Goal: Information Seeking & Learning: Find specific fact

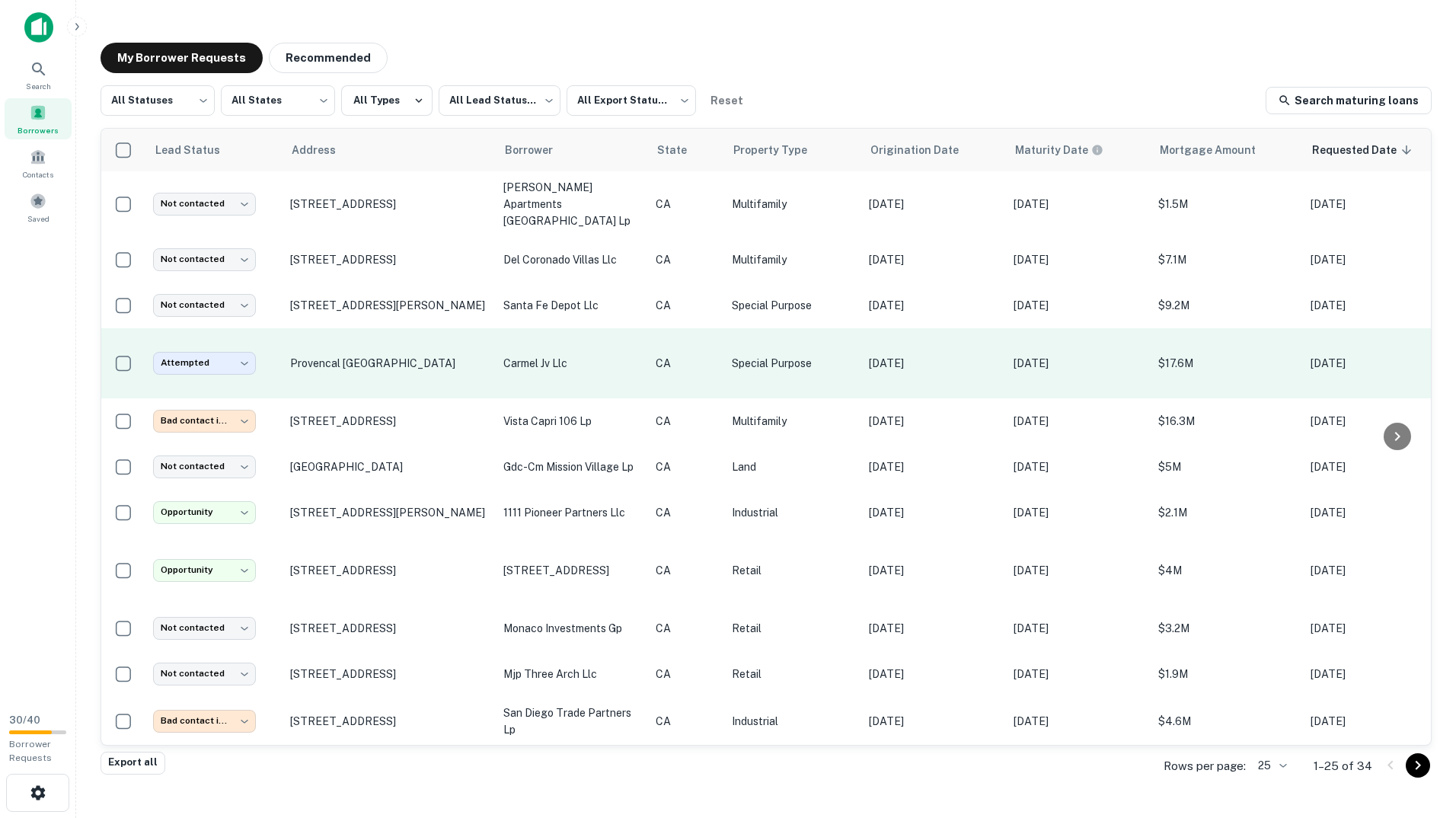
click at [310, 341] on td "Provencal [GEOGRAPHIC_DATA]" at bounding box center [389, 363] width 213 height 70
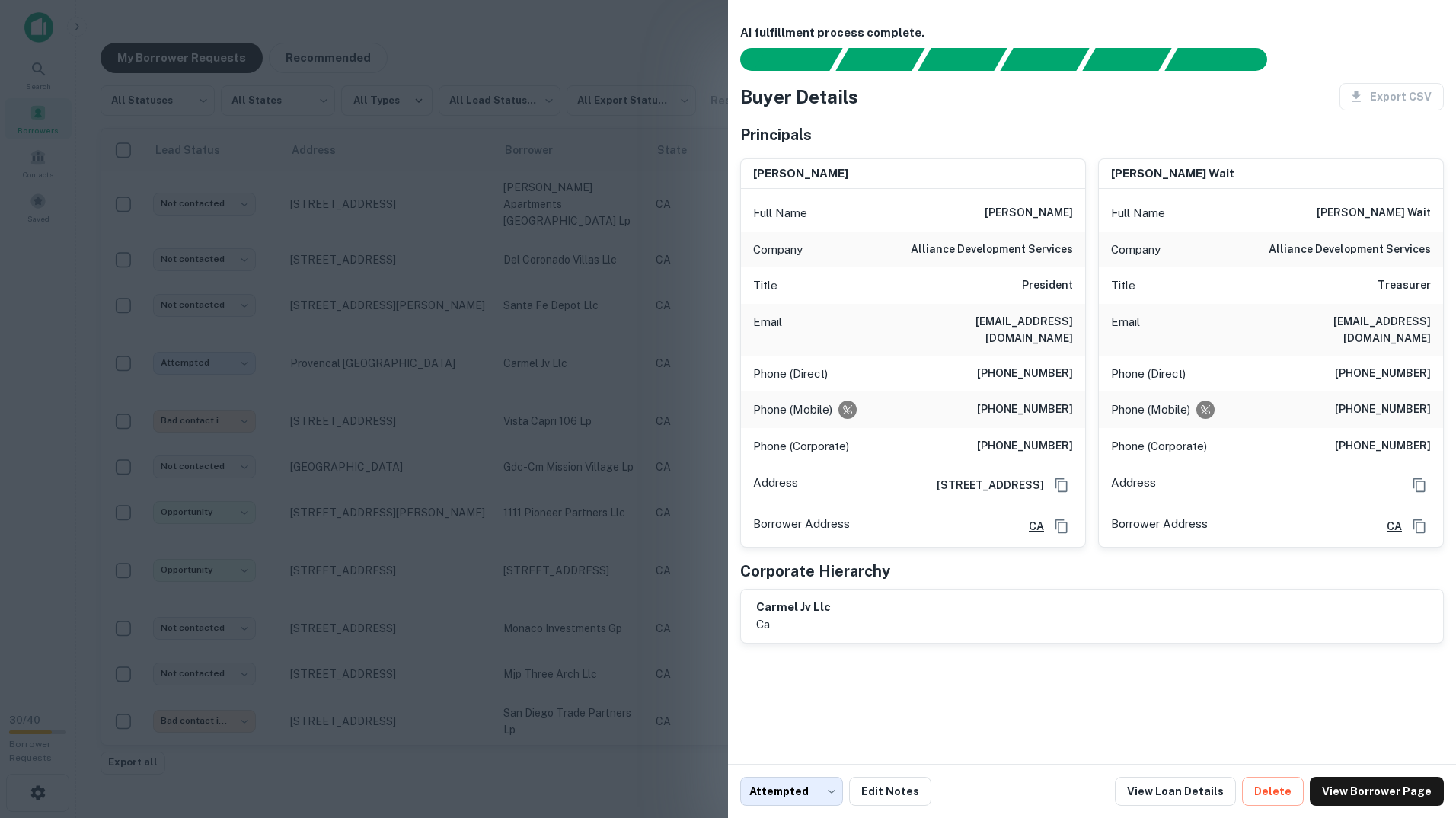
click at [504, 203] on div at bounding box center [728, 409] width 1456 height 818
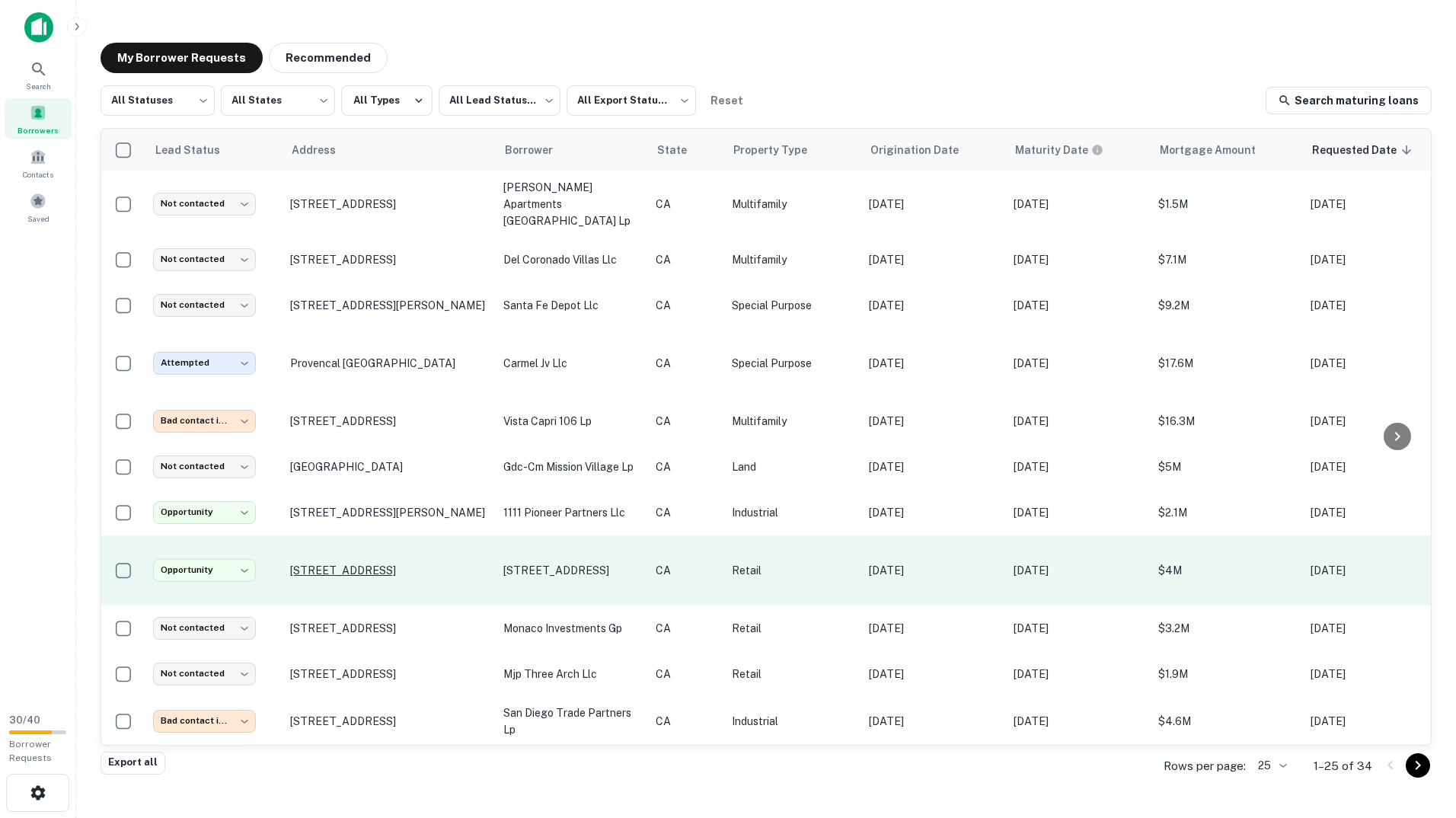
click at [312, 564] on p "970 C Ave Coronado, CA 92118" at bounding box center [389, 570] width 198 height 14
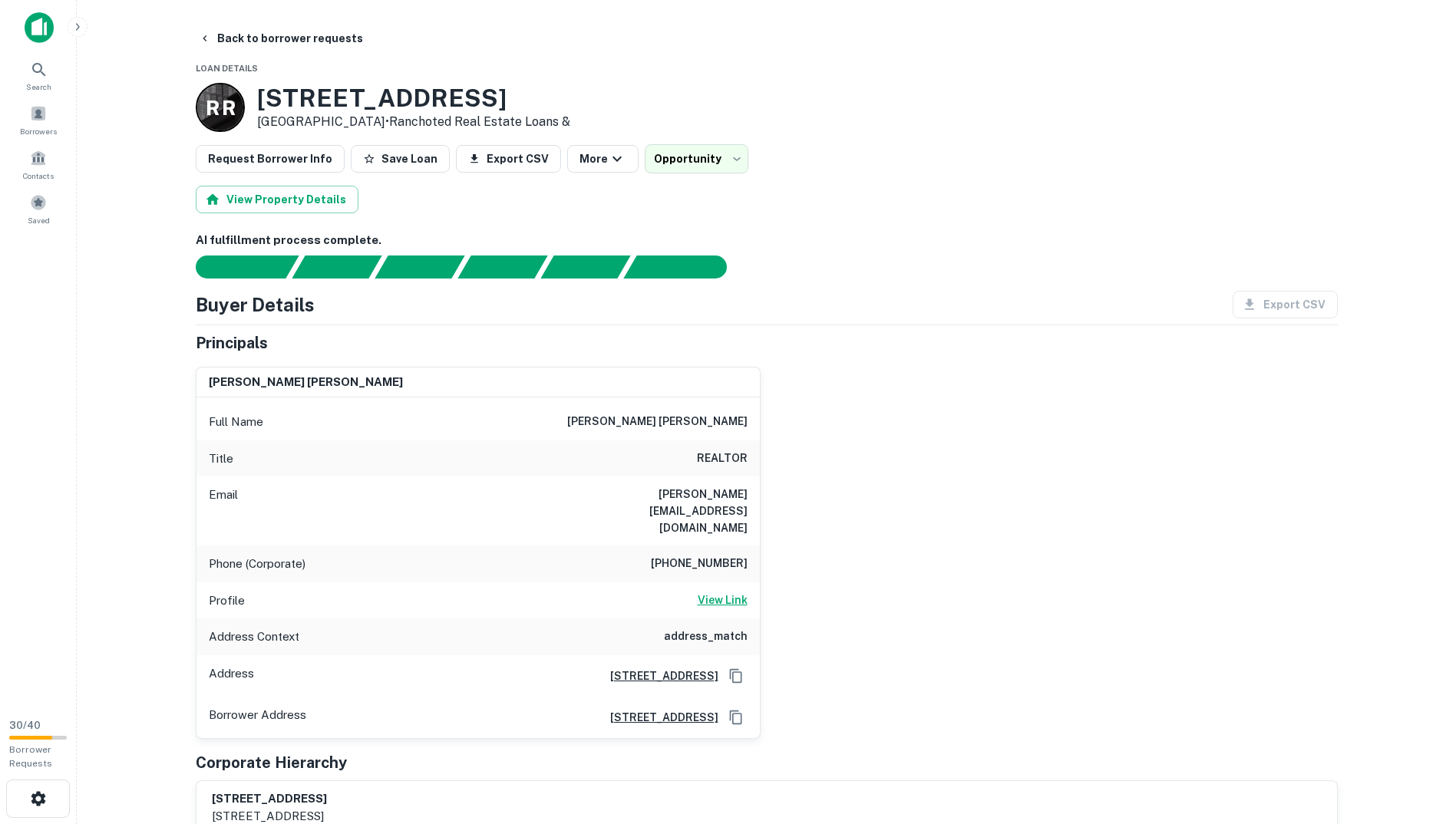
click at [726, 591] on h6 "View Link" at bounding box center [723, 599] width 50 height 17
click at [1003, 236] on h6 "AI fulfillment process complete." at bounding box center [766, 240] width 1142 height 18
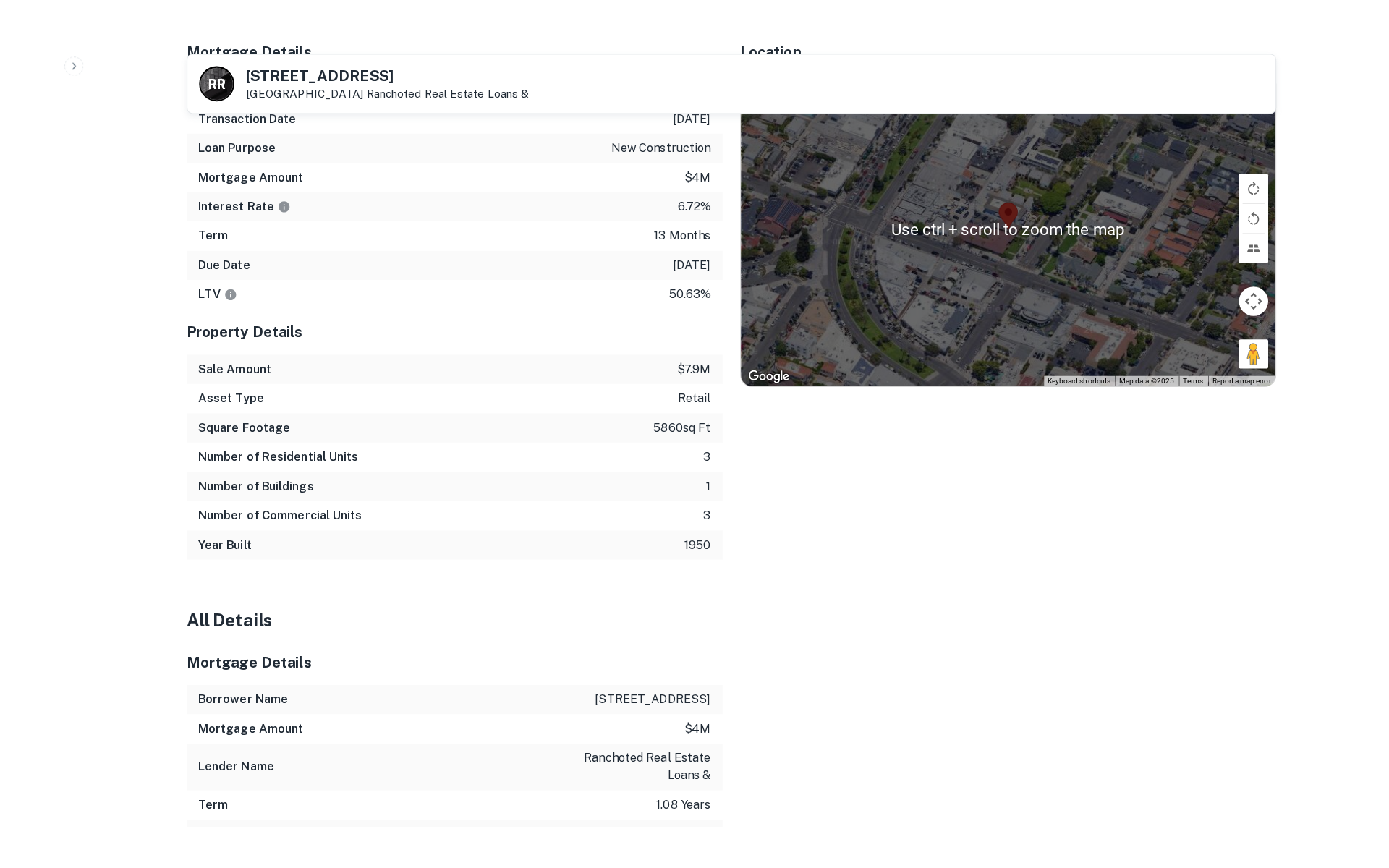
scroll to position [796, 0]
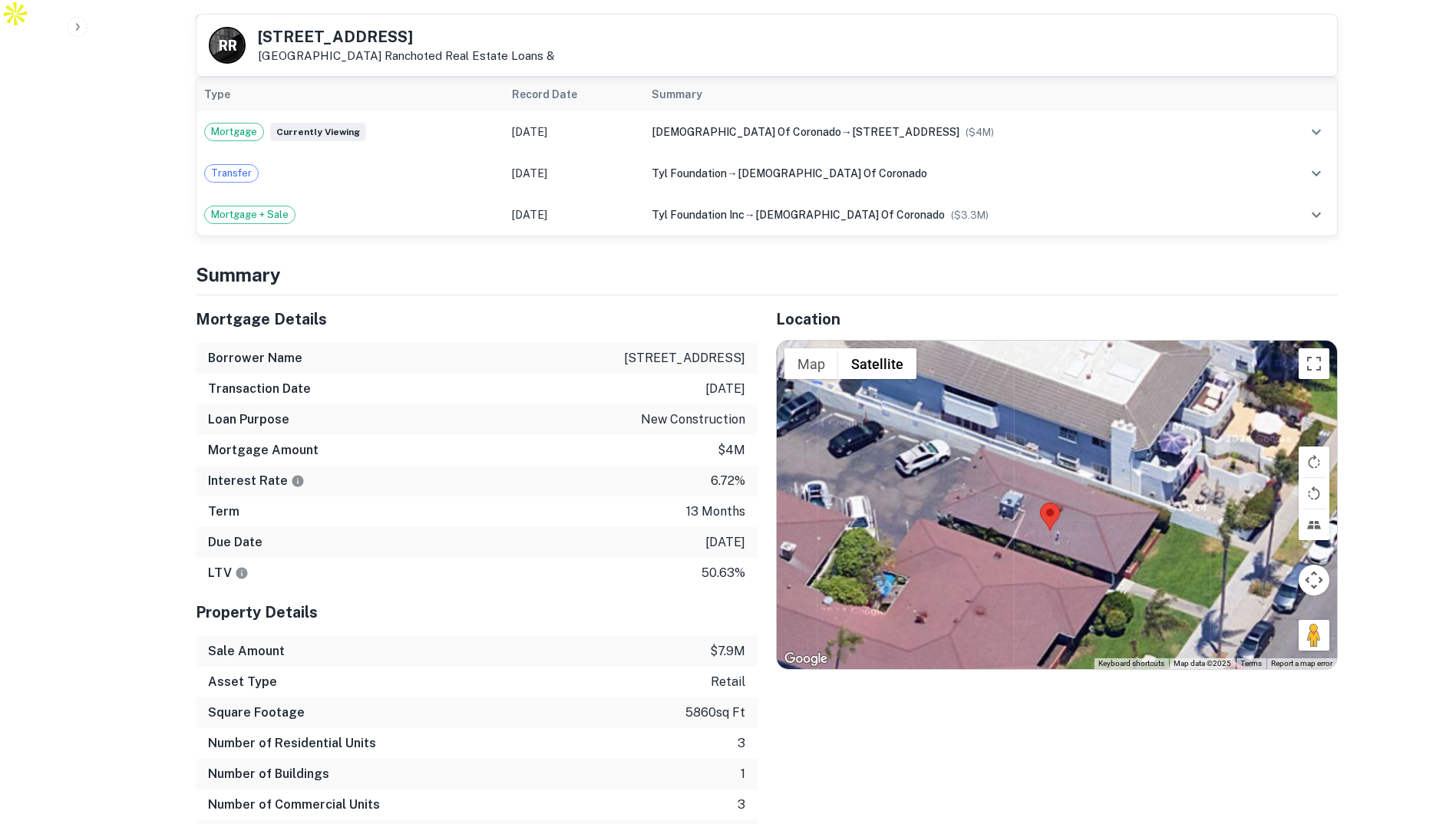
drag, startPoint x: 1082, startPoint y: 529, endPoint x: 1019, endPoint y: 418, distance: 127.6
click at [1019, 418] on div at bounding box center [1057, 505] width 560 height 328
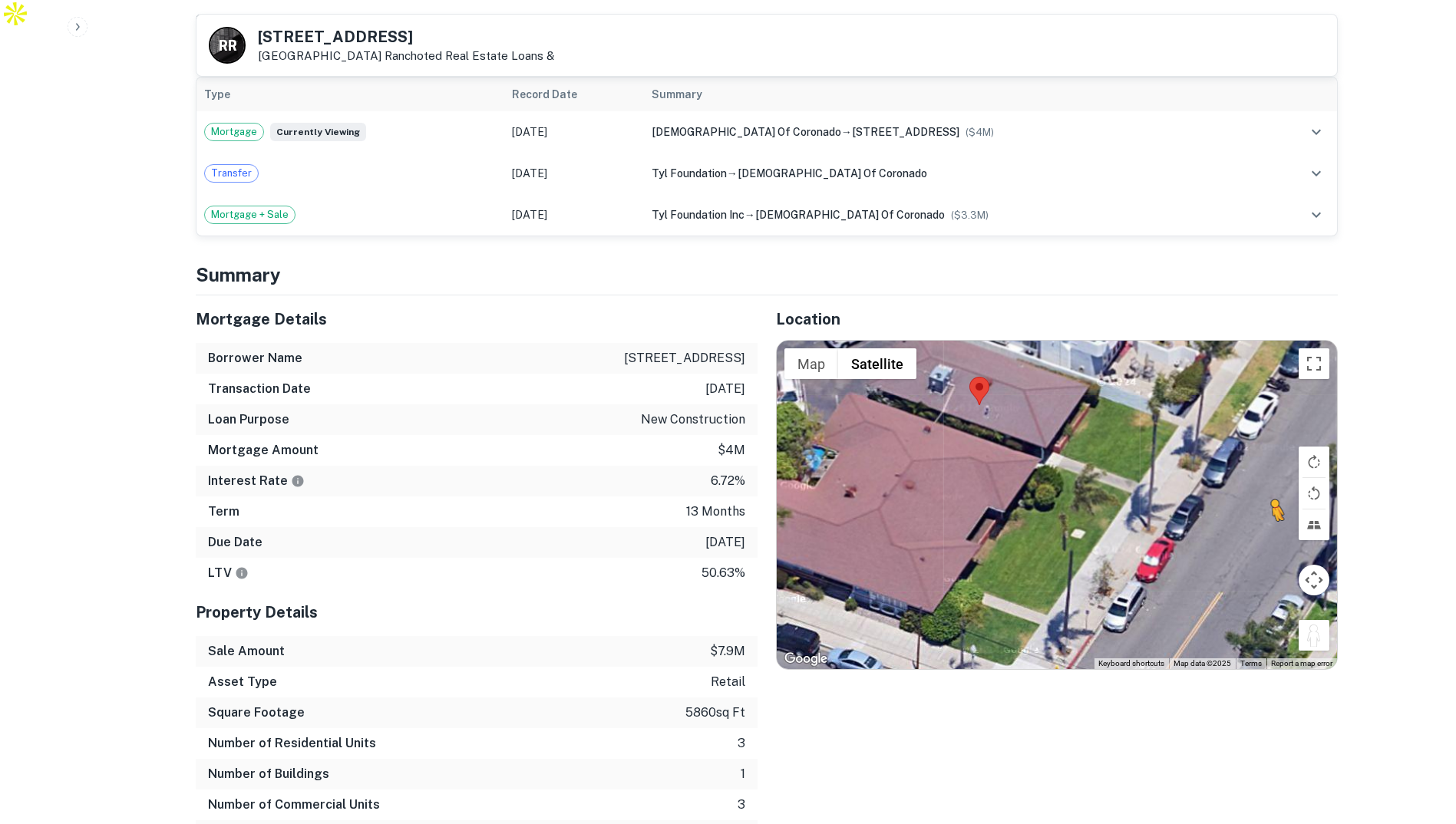
drag, startPoint x: 1310, startPoint y: 611, endPoint x: 1245, endPoint y: 451, distance: 172.7
click at [1245, 451] on div "To activate drag with keyboard, press Alt + Enter. Once in keyboard drag state,…" at bounding box center [1057, 505] width 560 height 328
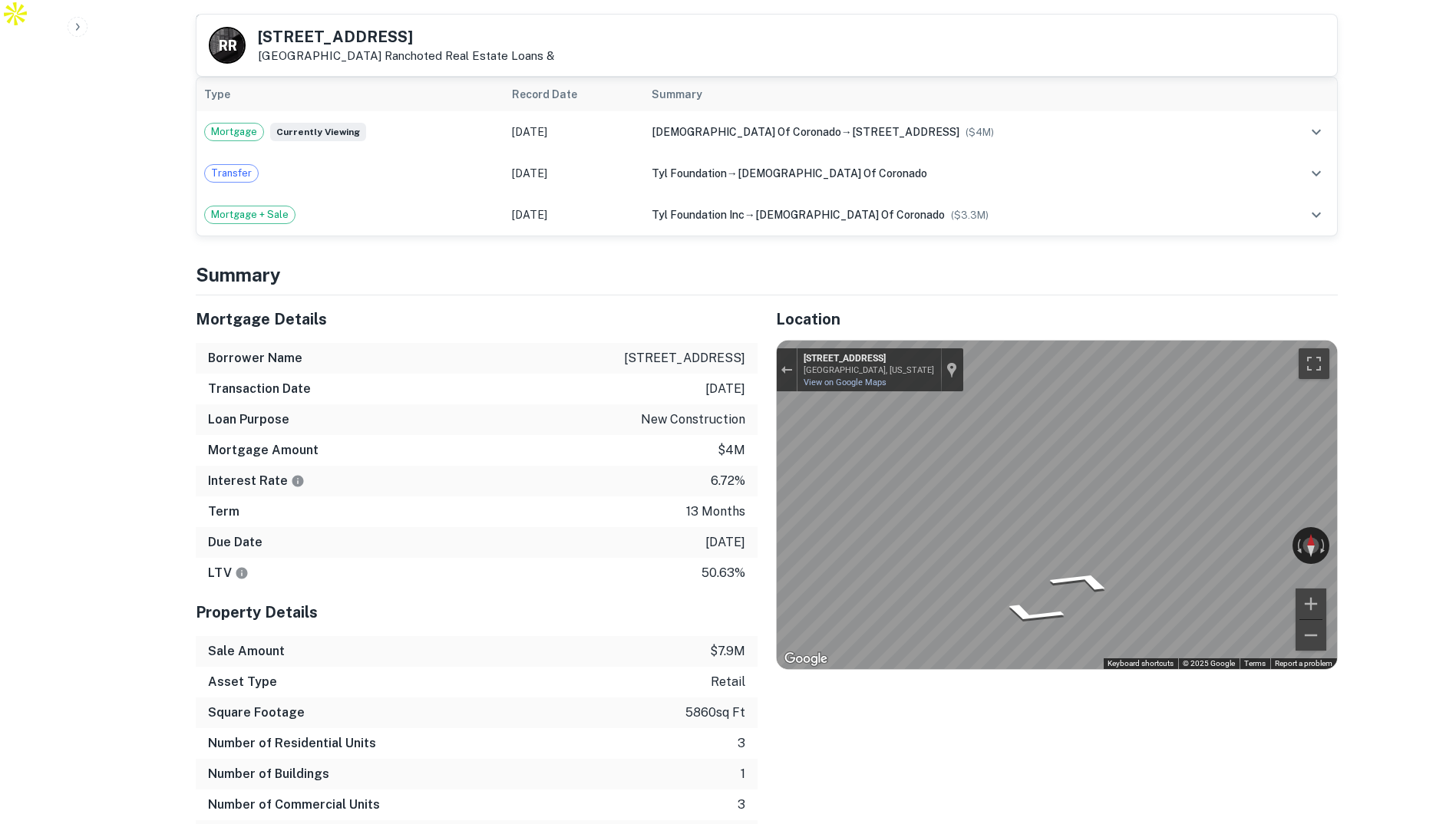
click at [1314, 348] on button "Toggle fullscreen view" at bounding box center [1313, 363] width 31 height 31
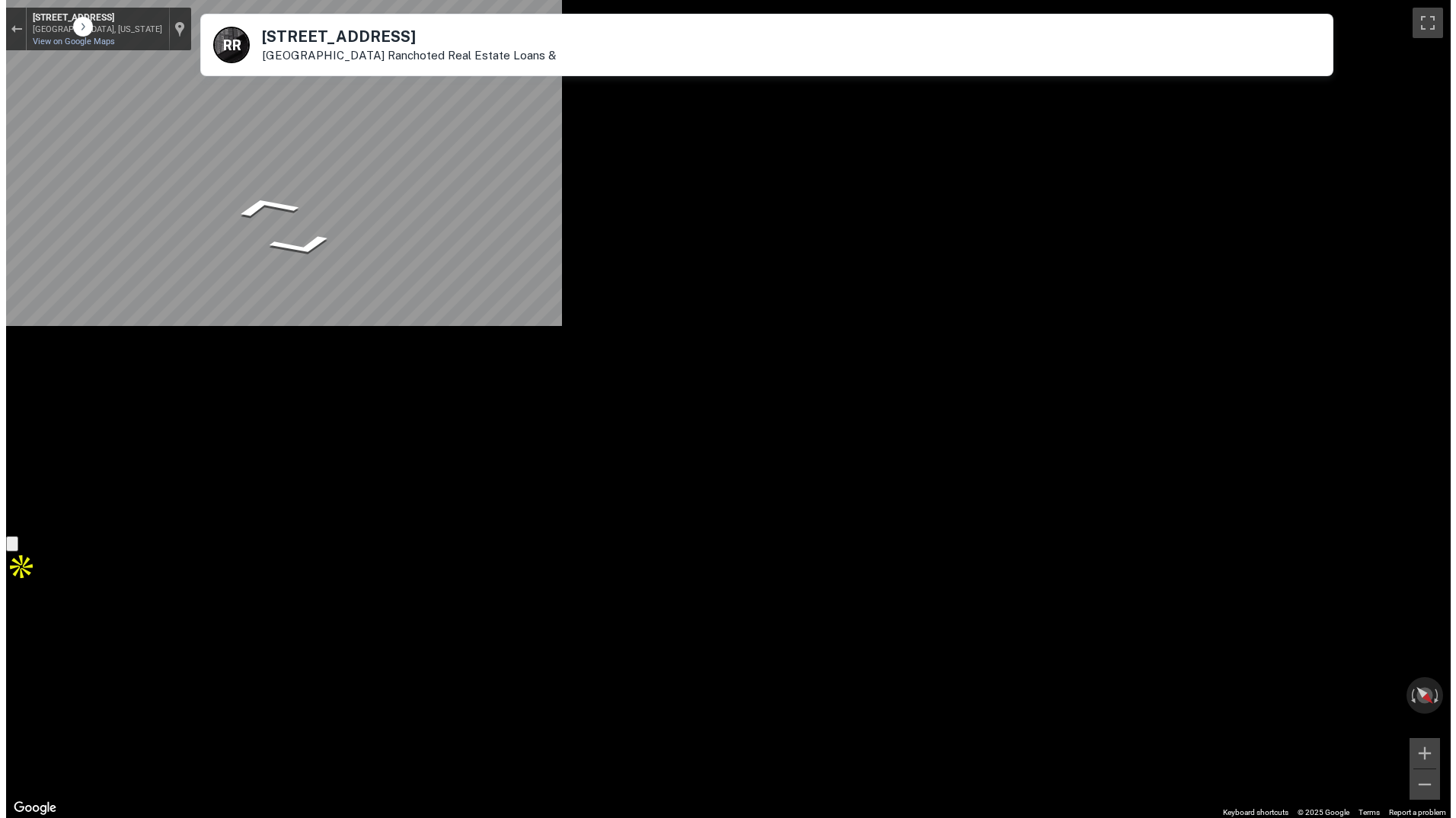
scroll to position [0, 0]
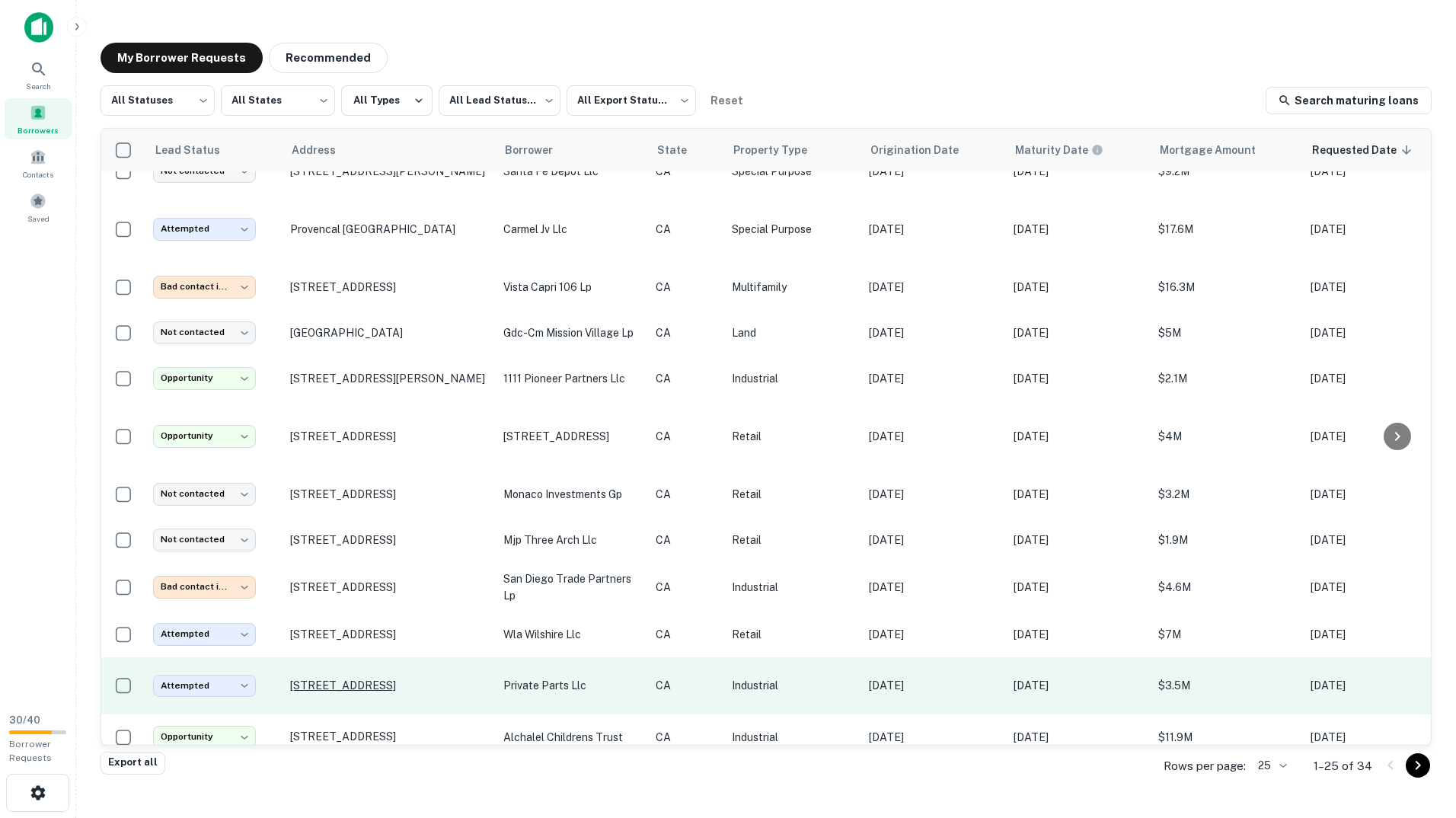
scroll to position [381, 0]
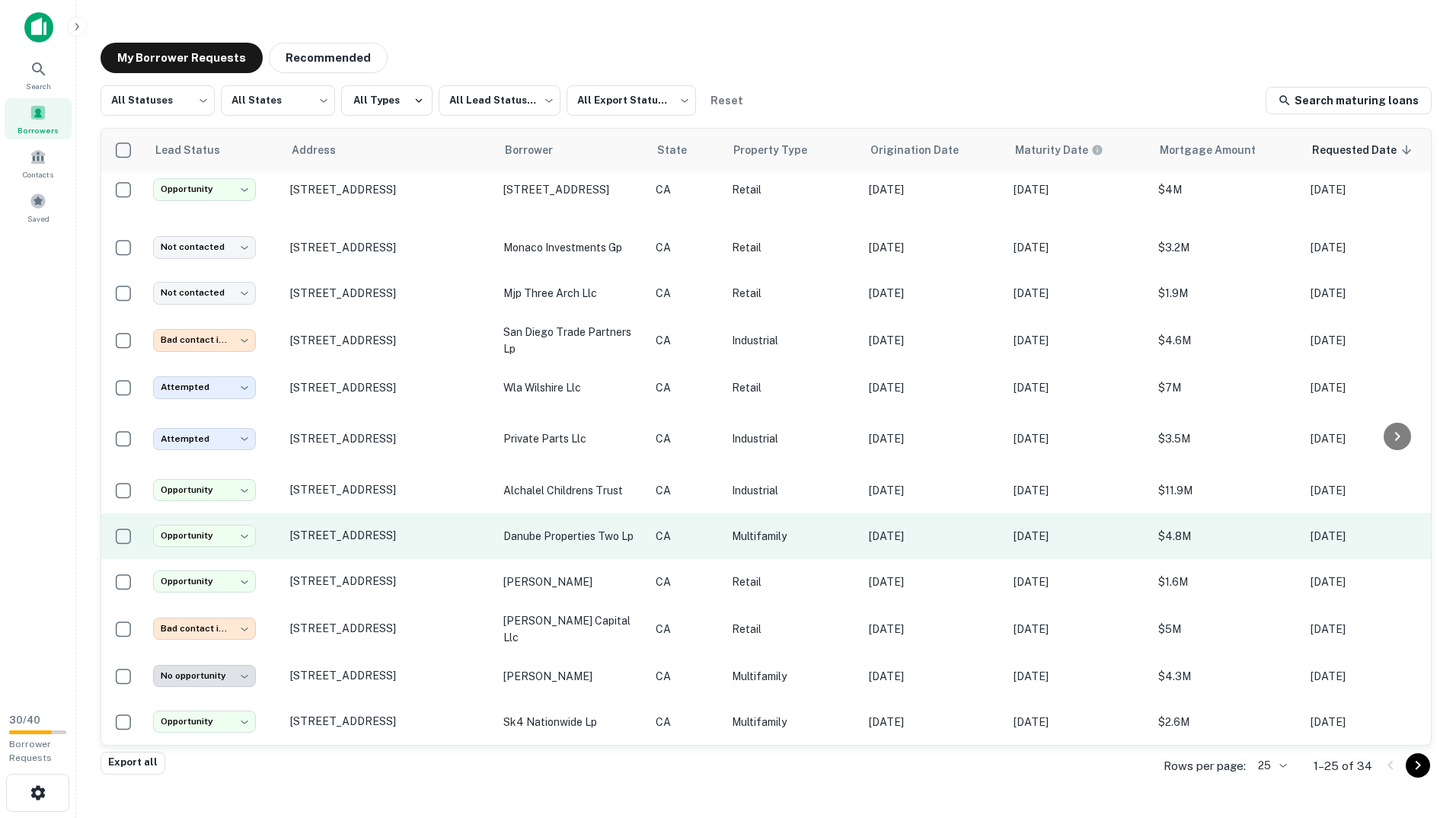
click at [456, 514] on td "4191 Cleveland Ave San Diego, CA 92103" at bounding box center [389, 536] width 213 height 46
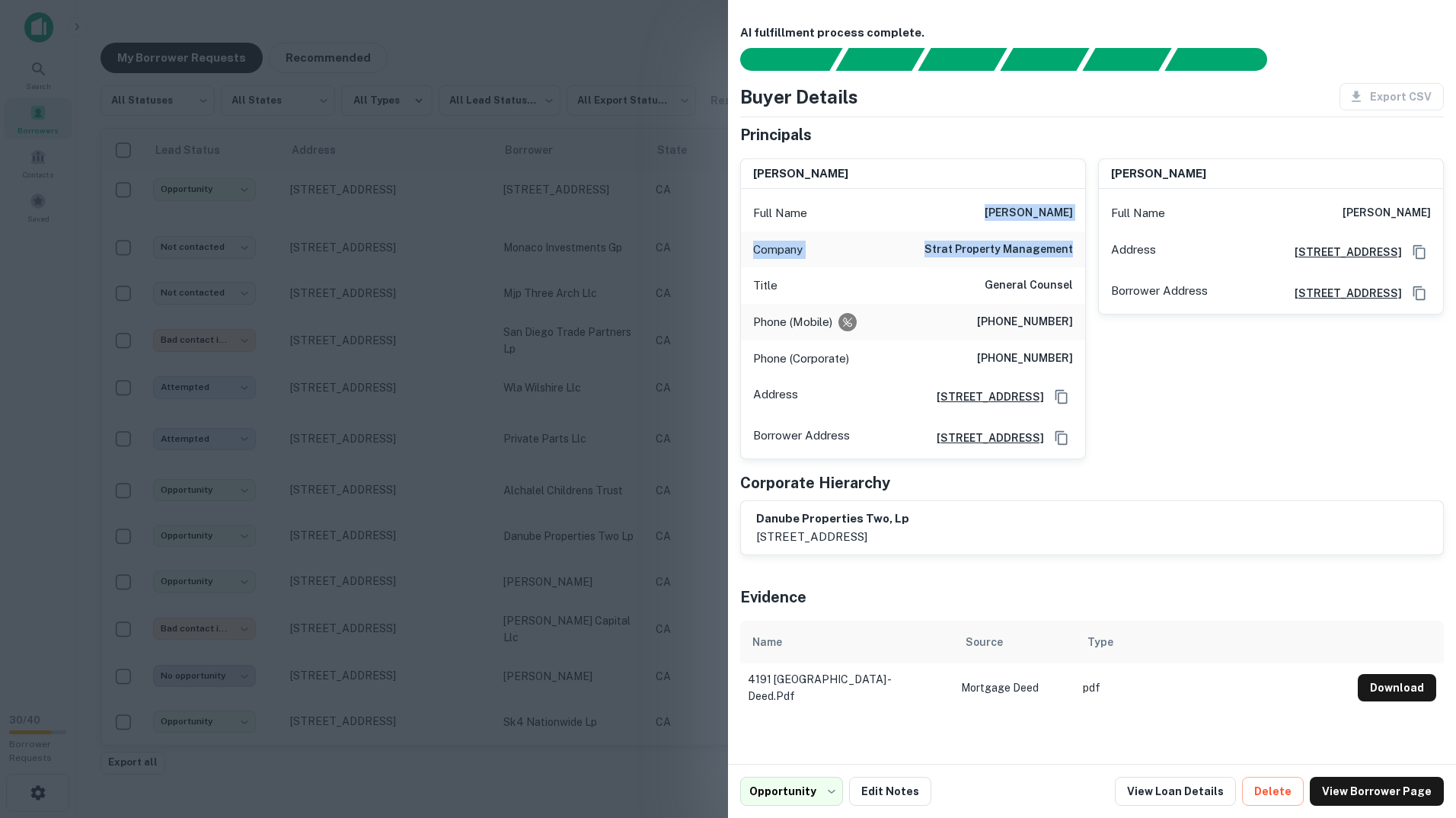
drag, startPoint x: 974, startPoint y: 195, endPoint x: 1084, endPoint y: 257, distance: 126.3
click at [1084, 257] on div "Full Name diana strauss casey Company strat property management Title General C…" at bounding box center [913, 324] width 344 height 270
click at [1222, 490] on div "Corporate Hierarchy" at bounding box center [1092, 482] width 704 height 23
click at [548, 297] on div at bounding box center [728, 409] width 1456 height 818
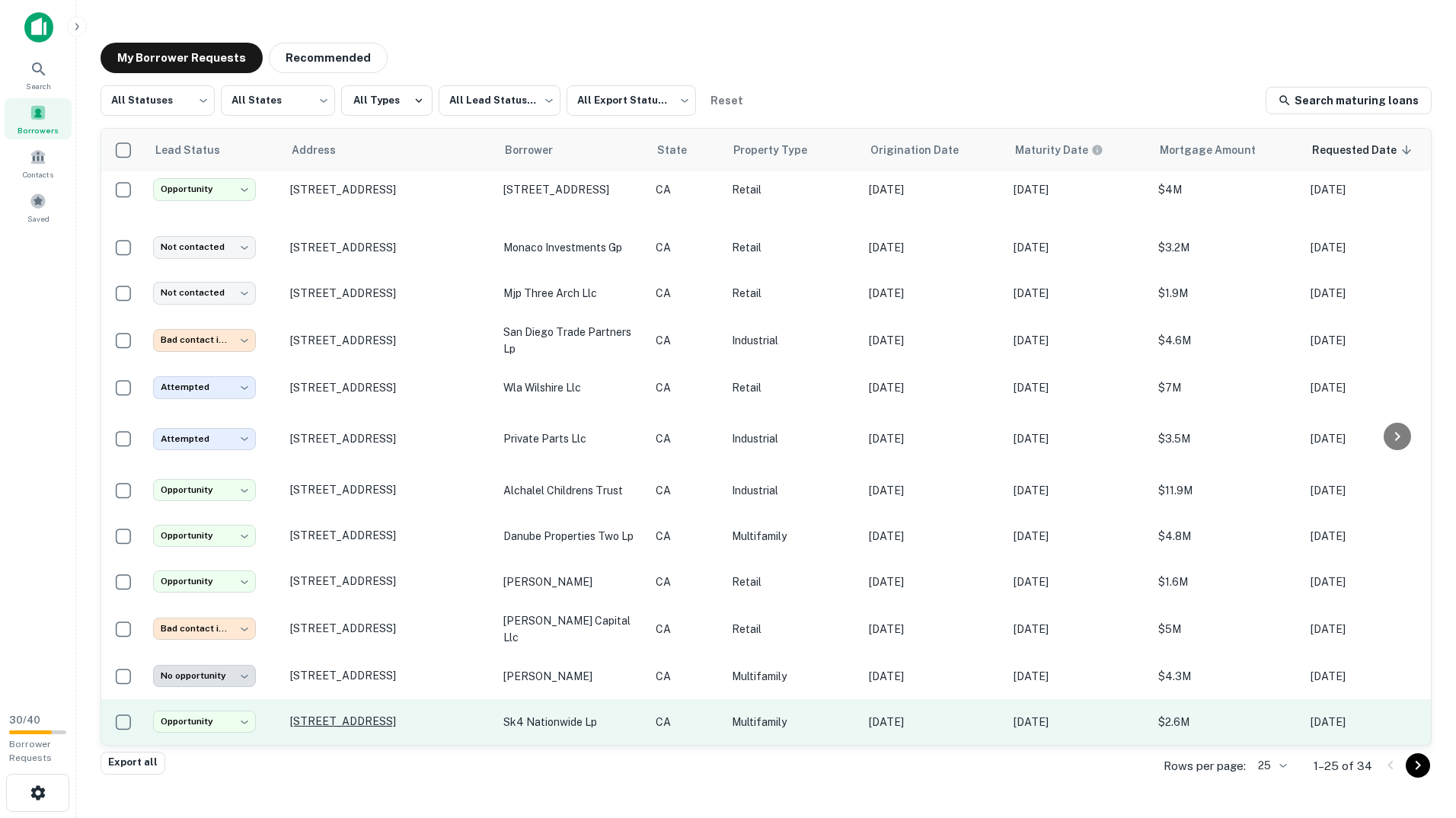
click at [349, 714] on p "3526 Park Blvd San Diego, CA 92103" at bounding box center [389, 721] width 198 height 14
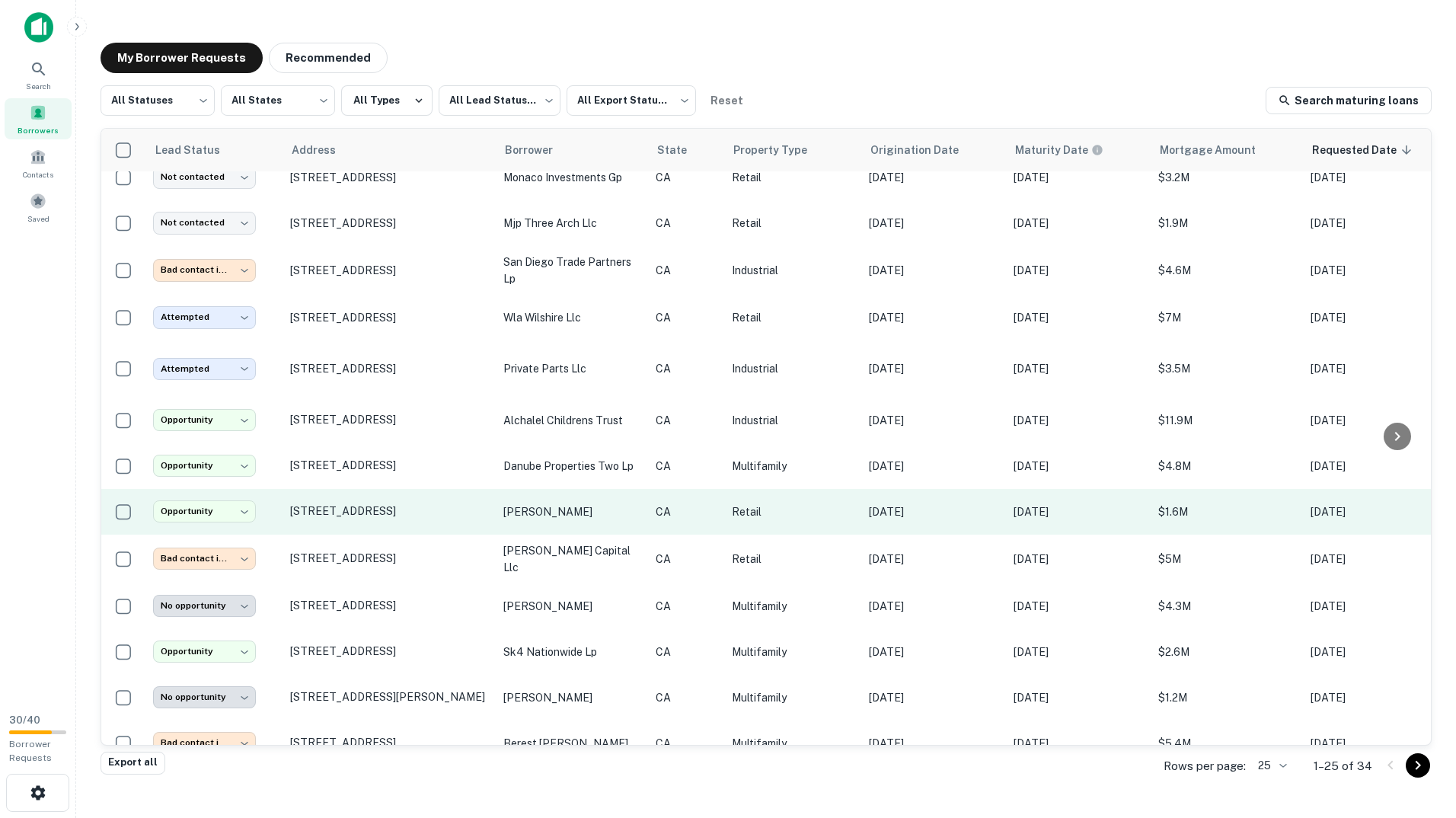
scroll to position [533, 0]
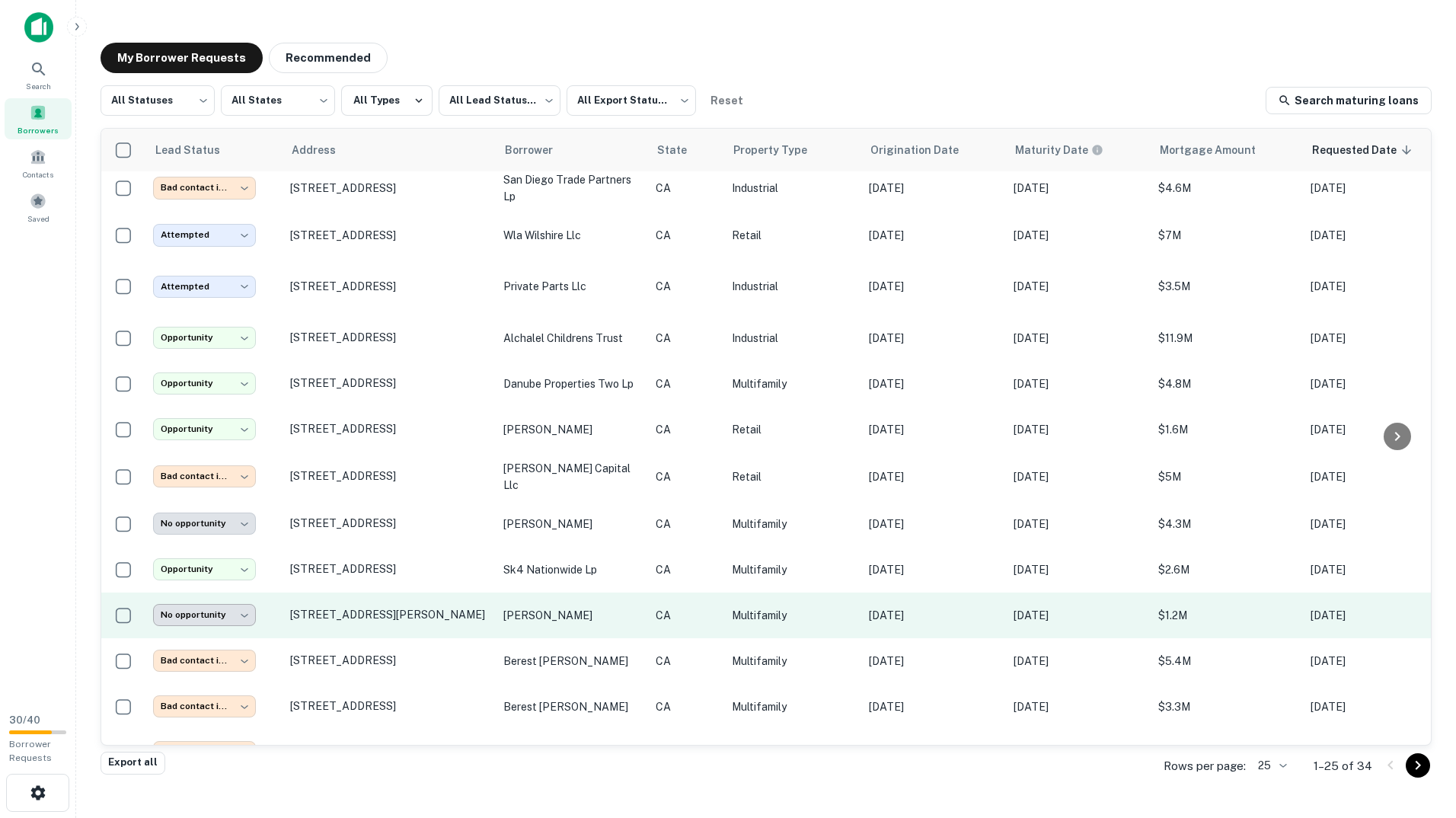
click at [203, 607] on body "Search Borrowers Contacts Saved 30 / 40 Borrower Requests My Borrower Requests …" at bounding box center [728, 409] width 1456 height 818
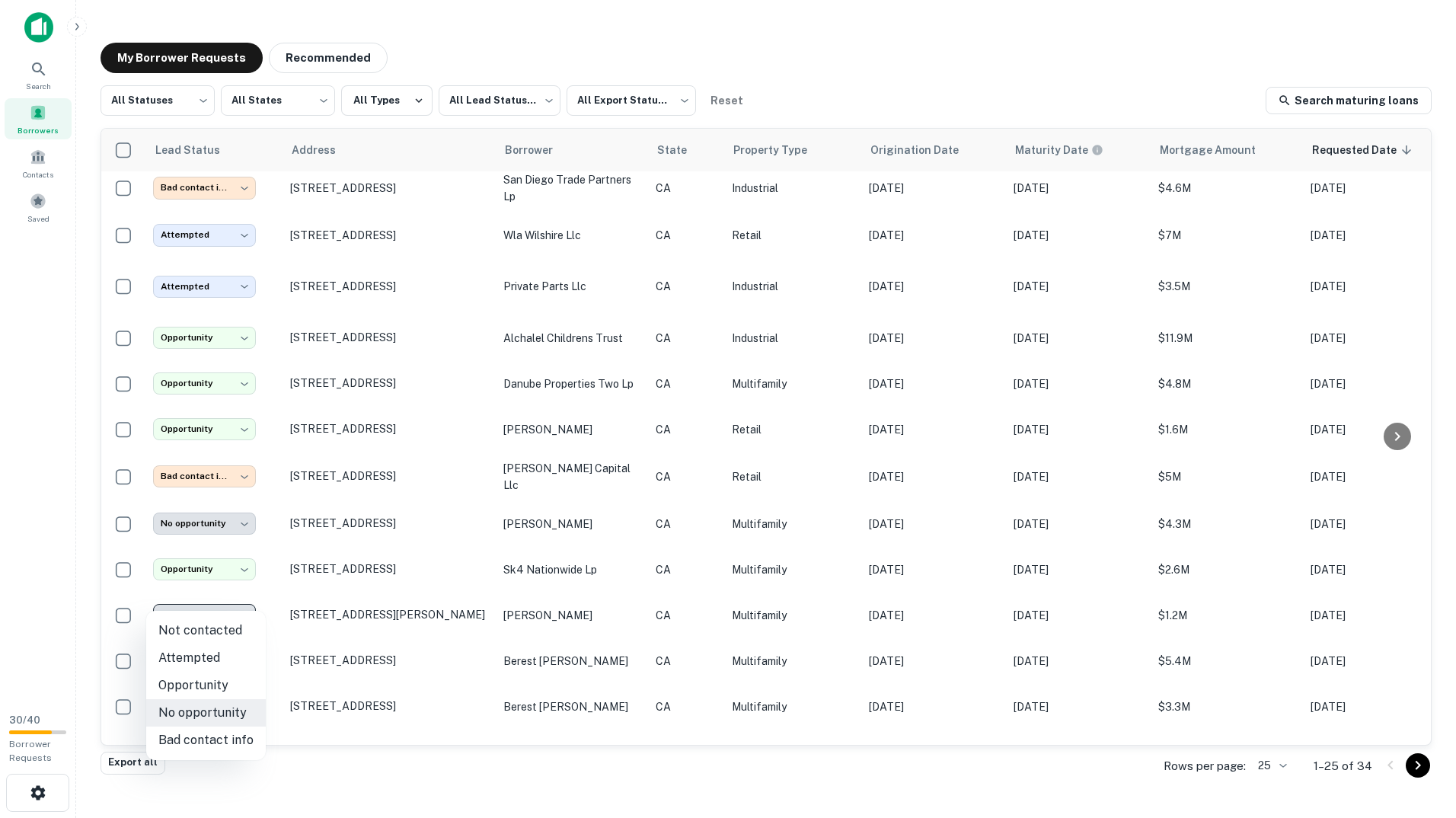
click at [212, 598] on div at bounding box center [728, 409] width 1456 height 818
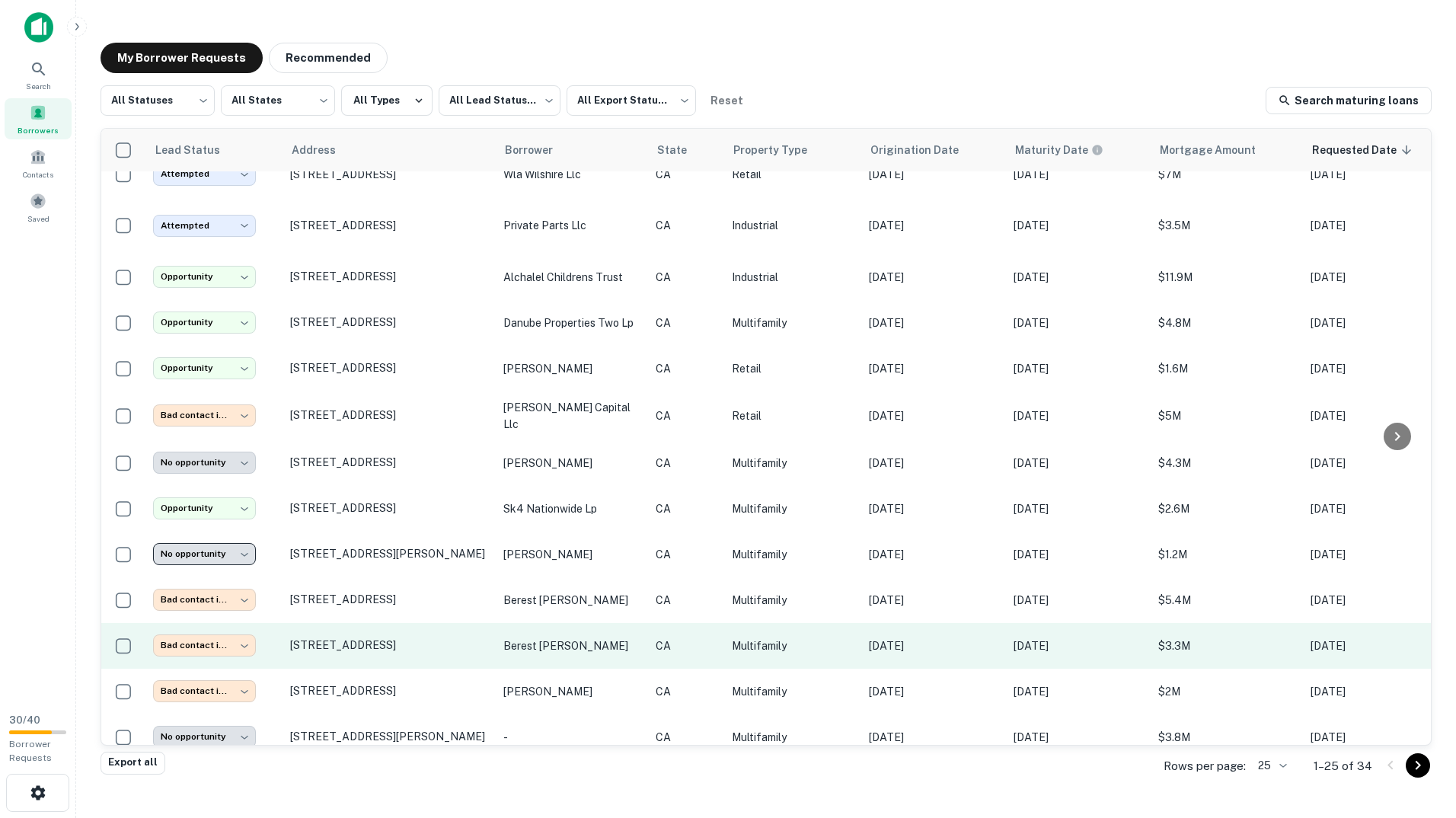
scroll to position [652, 0]
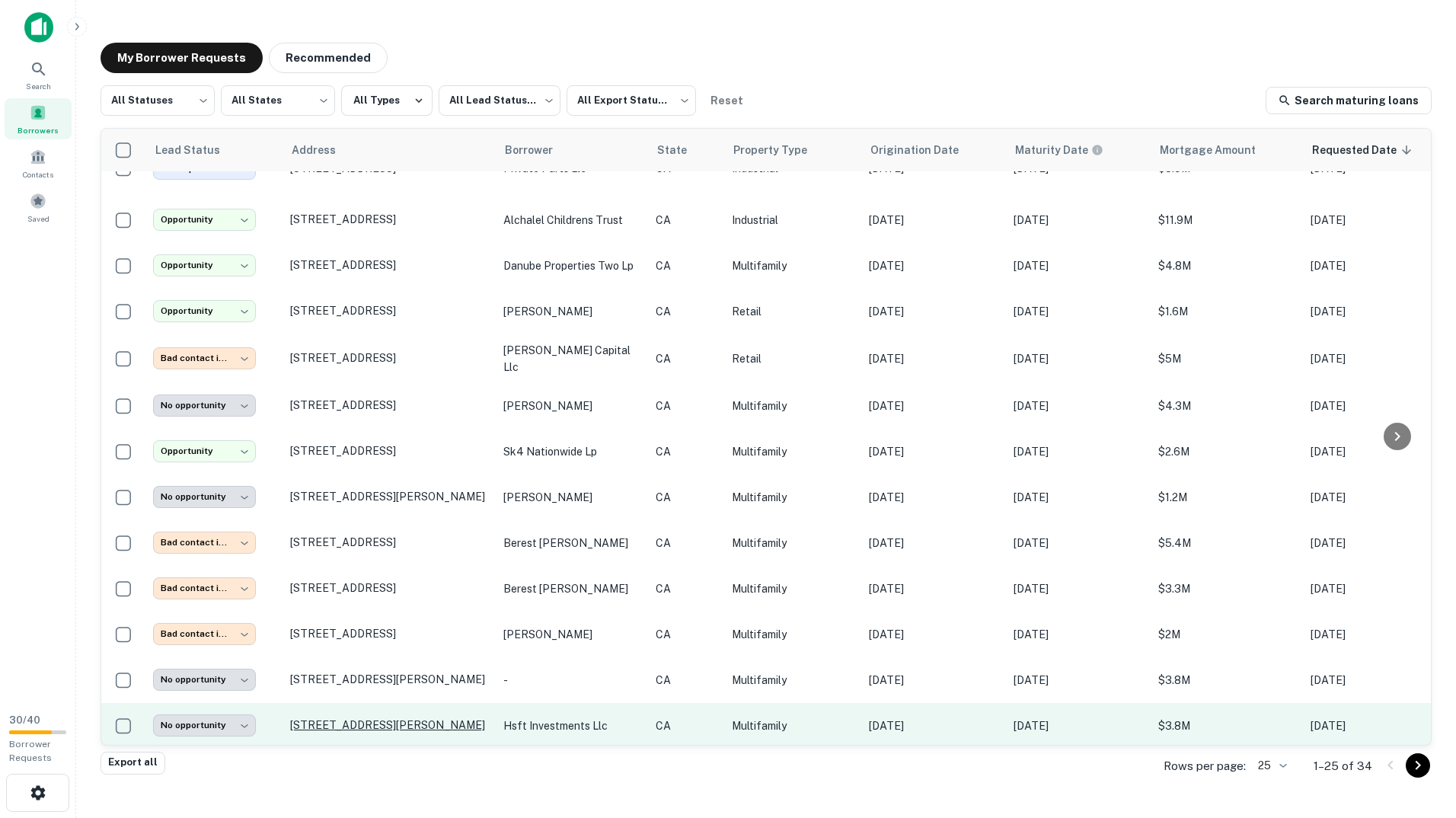
click at [355, 718] on p "191 N Mollison Ave El Cajon, CA 92021" at bounding box center [389, 725] width 198 height 14
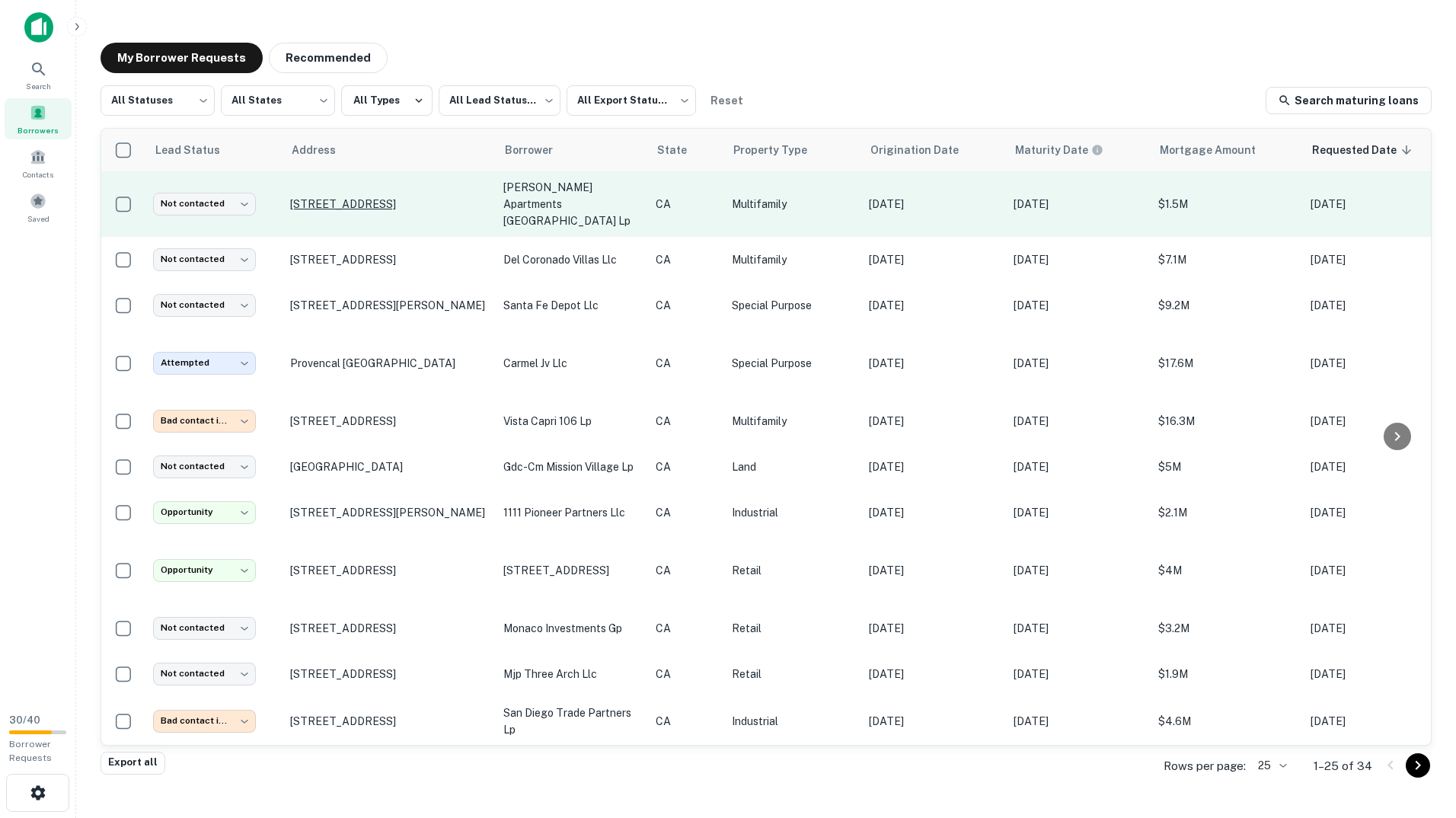
click at [333, 201] on p "4471 44th St, San Diego, CA, 92115" at bounding box center [389, 204] width 198 height 14
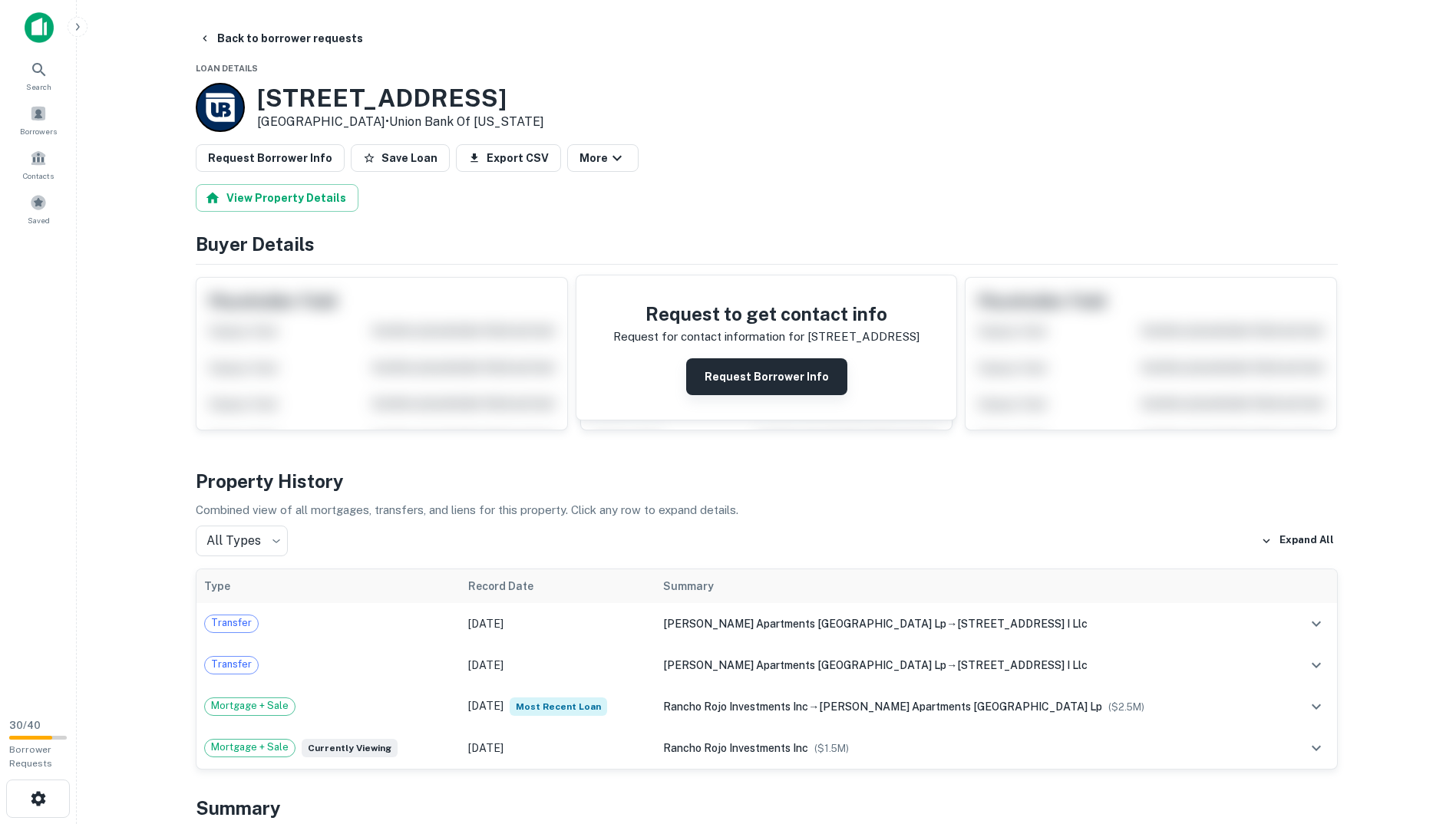
click at [735, 393] on button "Request Borrower Info" at bounding box center [766, 377] width 161 height 36
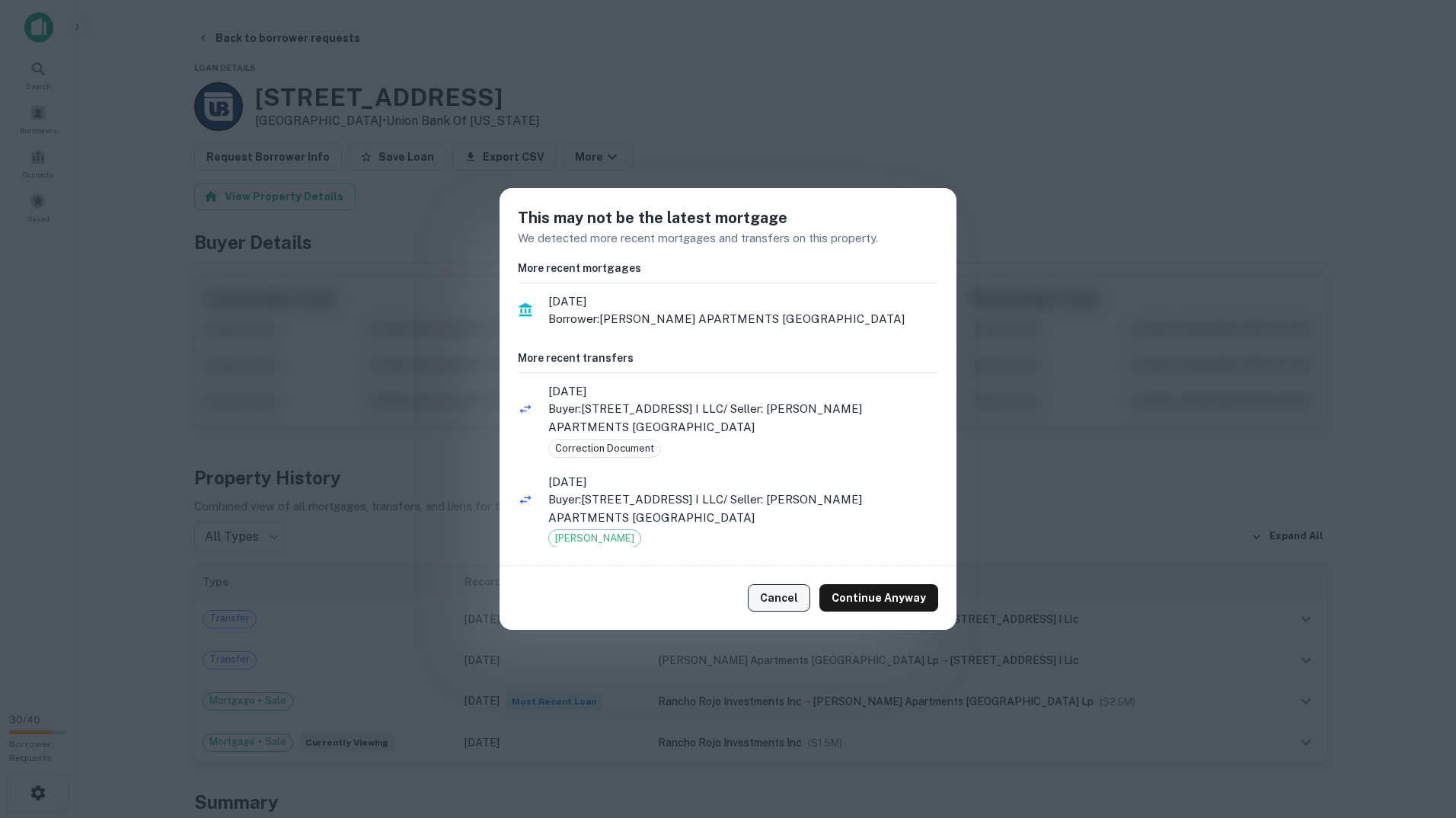
click at [791, 610] on button "Cancel" at bounding box center [779, 598] width 63 height 27
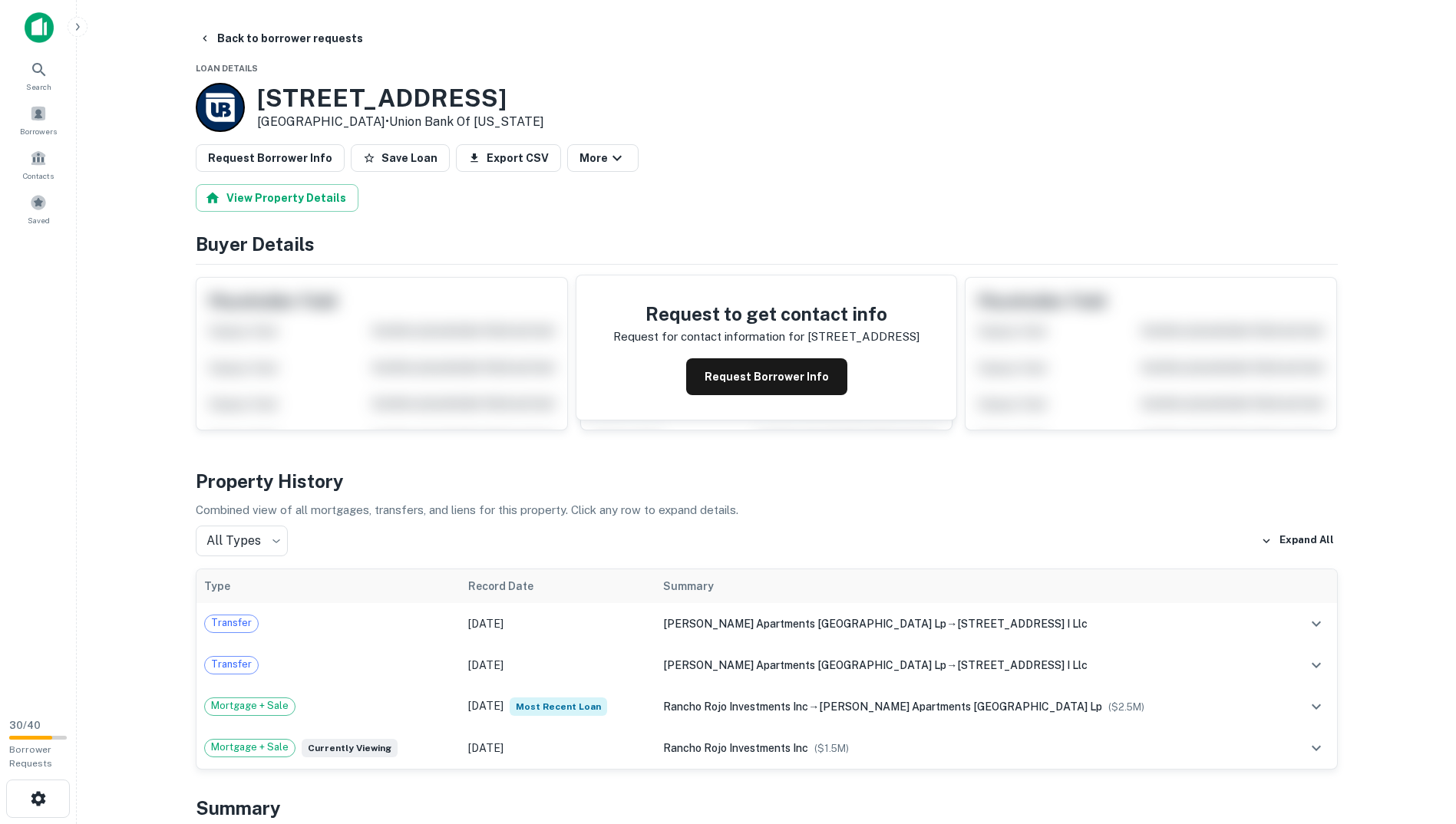
click at [19, 3] on div "Search Borrowers Contacts Saved" at bounding box center [38, 120] width 77 height 241
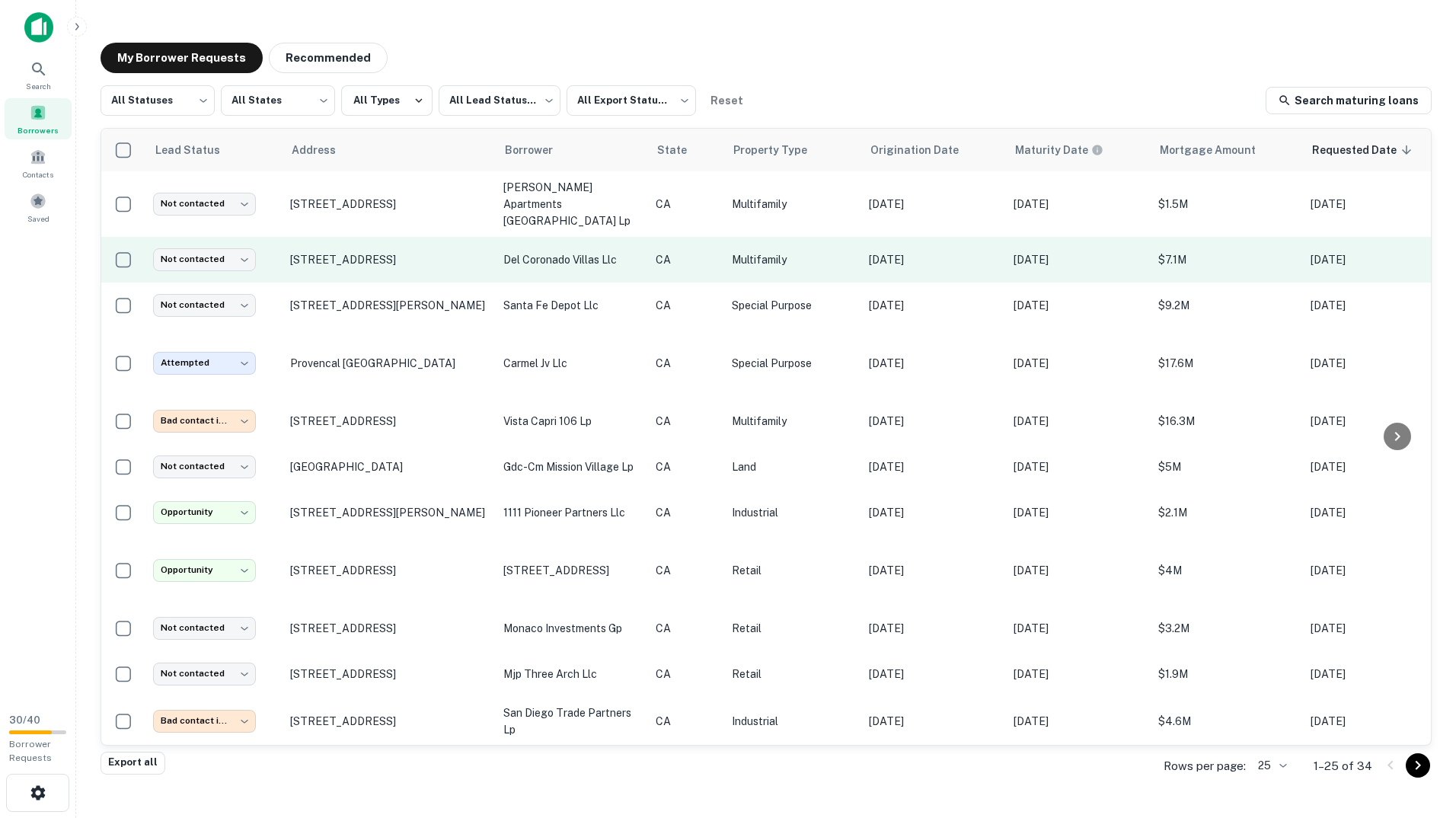
click at [278, 238] on td "Not contacted **** ​" at bounding box center [214, 259] width 137 height 46
click at [280, 238] on td "Not contacted **** ​" at bounding box center [214, 259] width 137 height 46
click at [356, 252] on p "1042 15th St San Diego, CA 92154" at bounding box center [389, 259] width 198 height 14
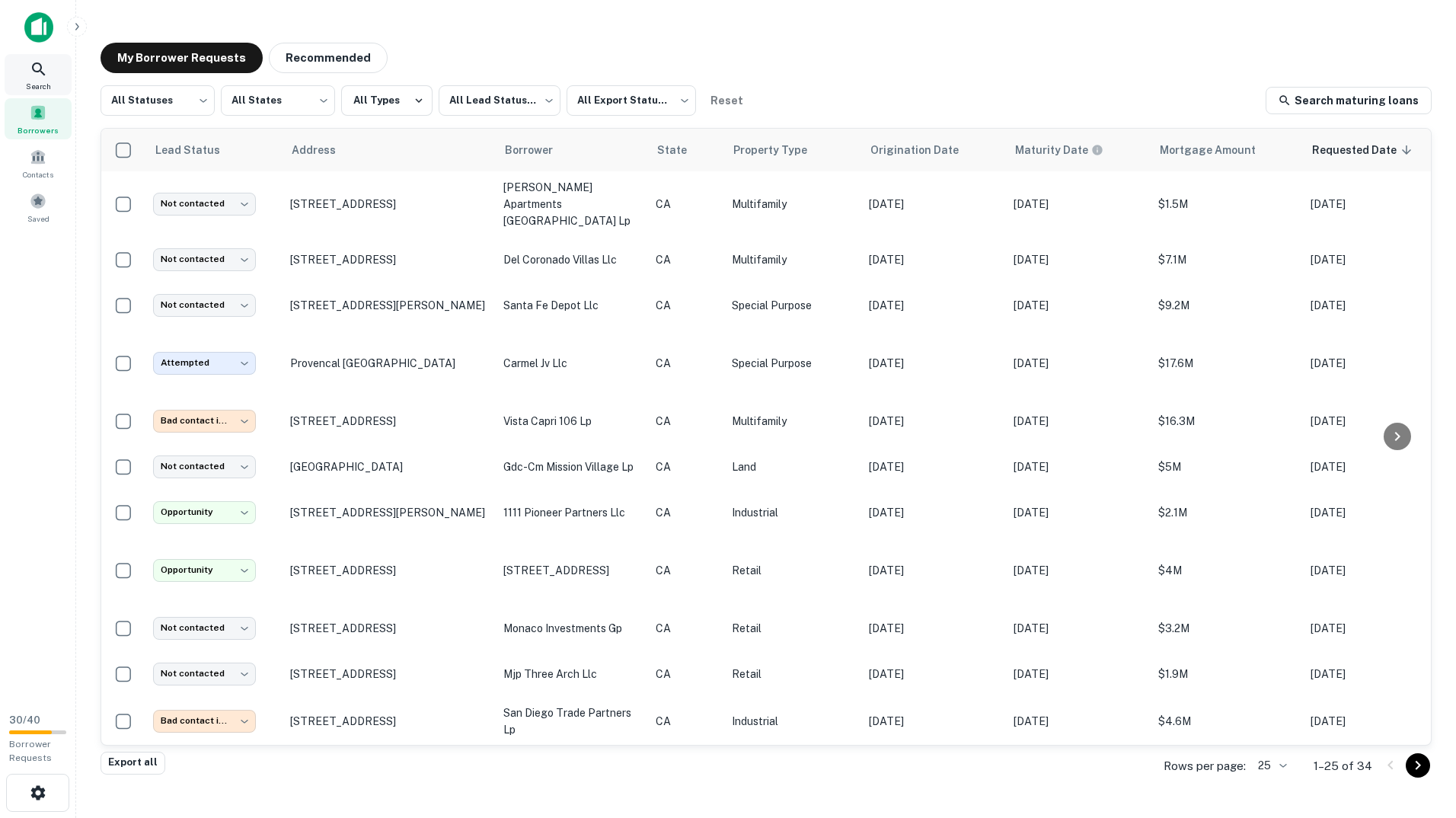
click at [63, 75] on div "Search" at bounding box center [38, 74] width 67 height 41
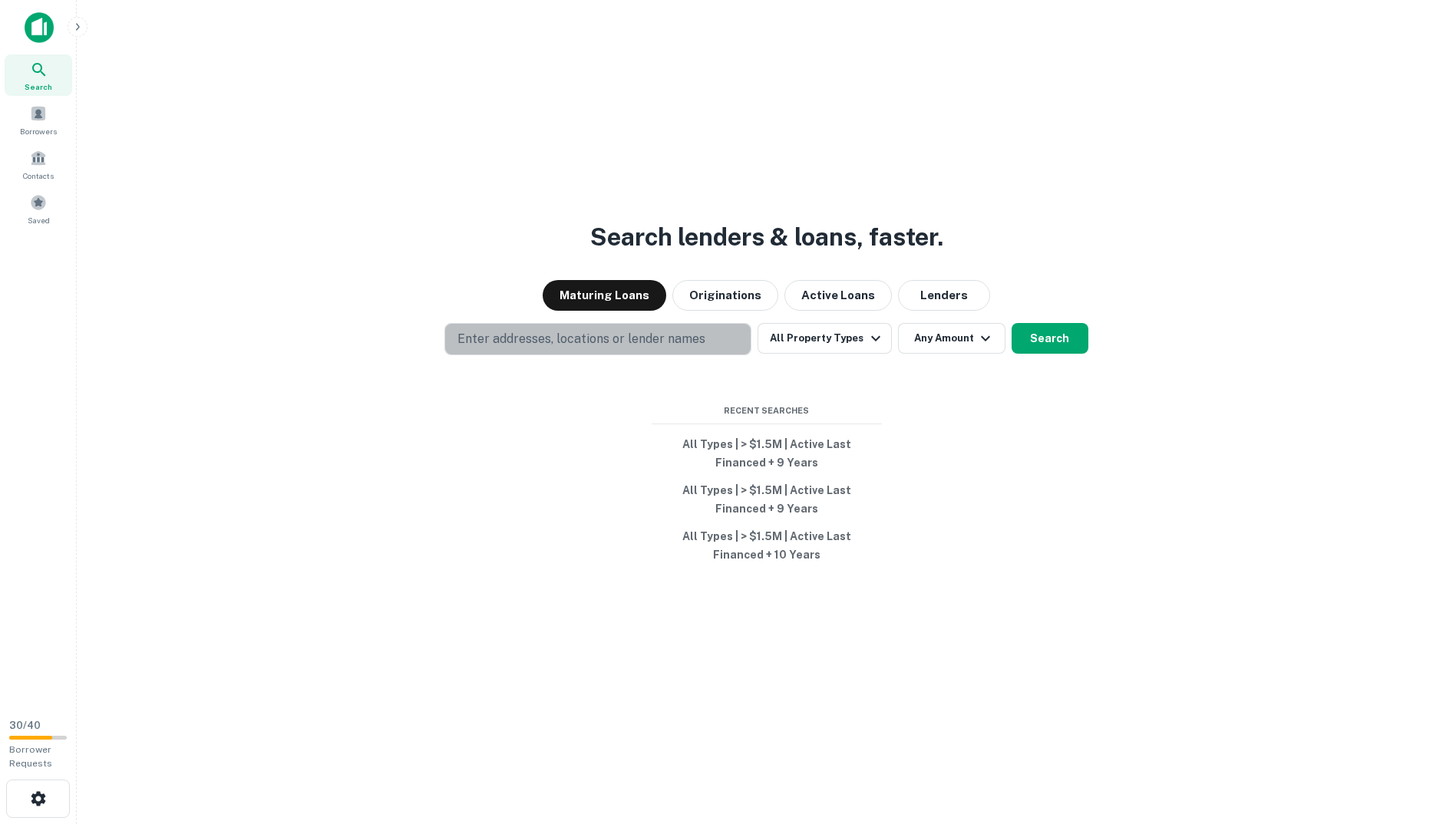
click at [641, 333] on p "Enter addresses, locations or lender names" at bounding box center [581, 339] width 247 height 19
type input "**********"
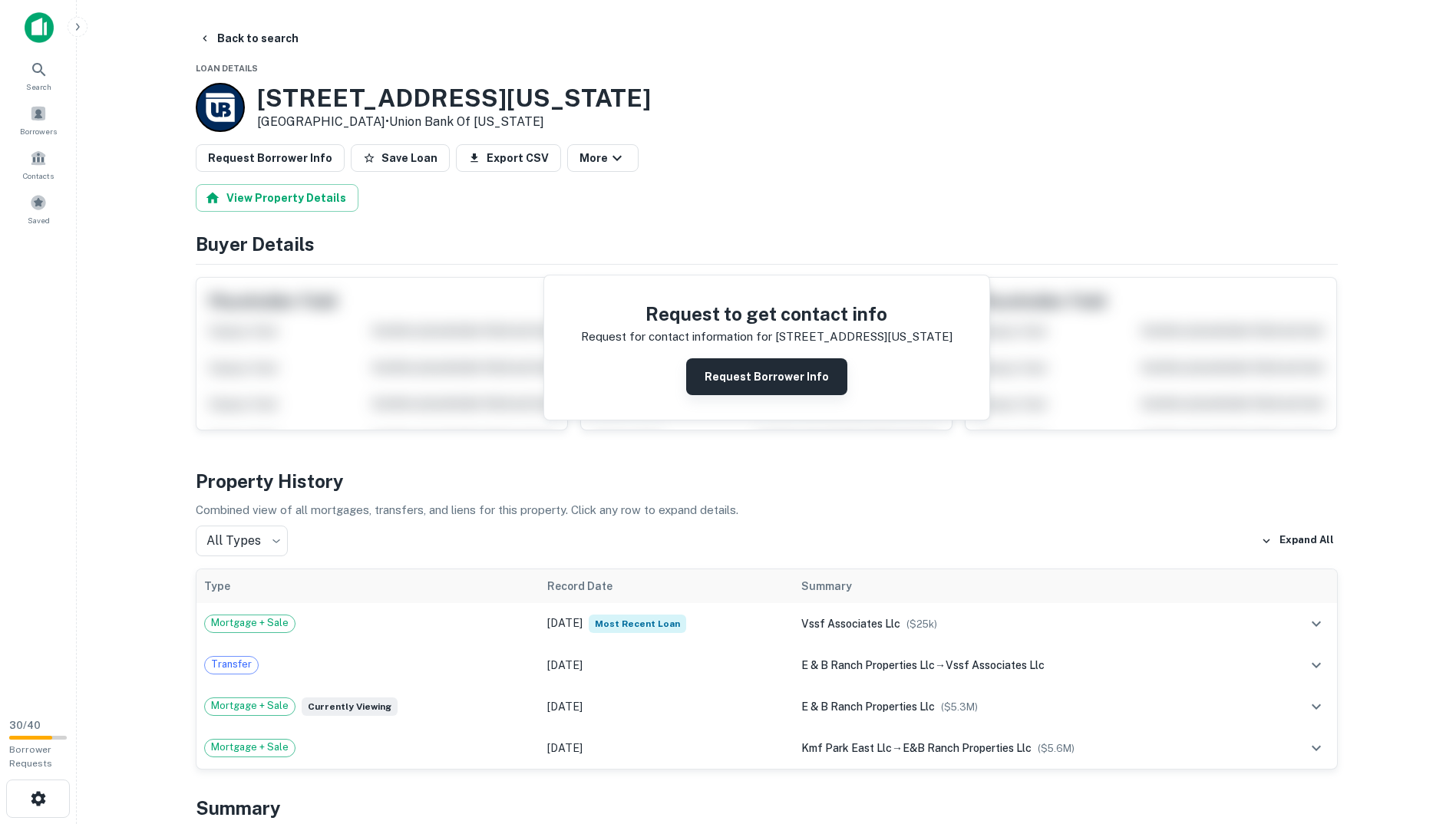
click at [701, 366] on button "Request Borrower Info" at bounding box center [766, 377] width 161 height 36
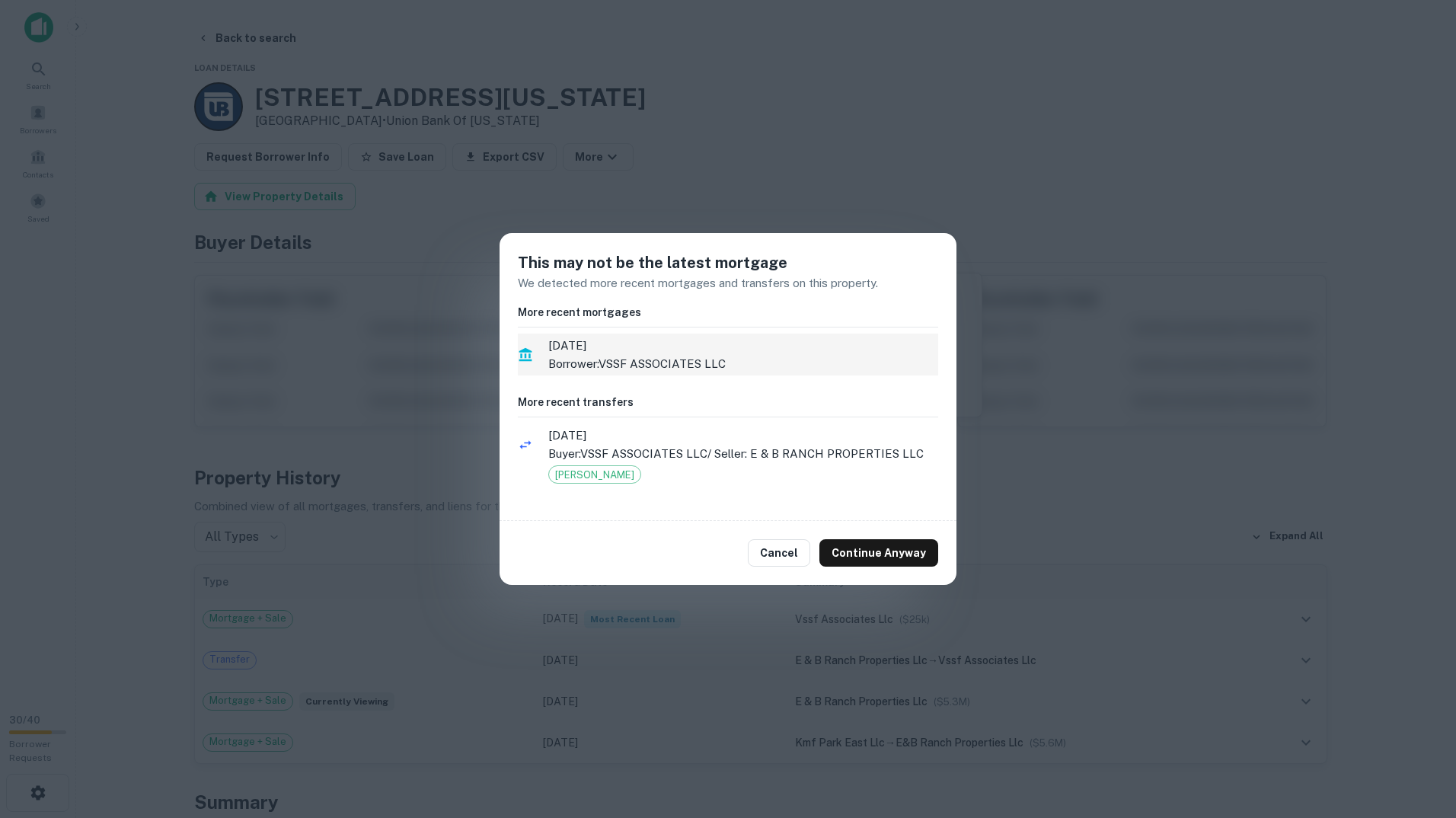
click at [668, 351] on span "9/26/2022" at bounding box center [743, 345] width 390 height 19
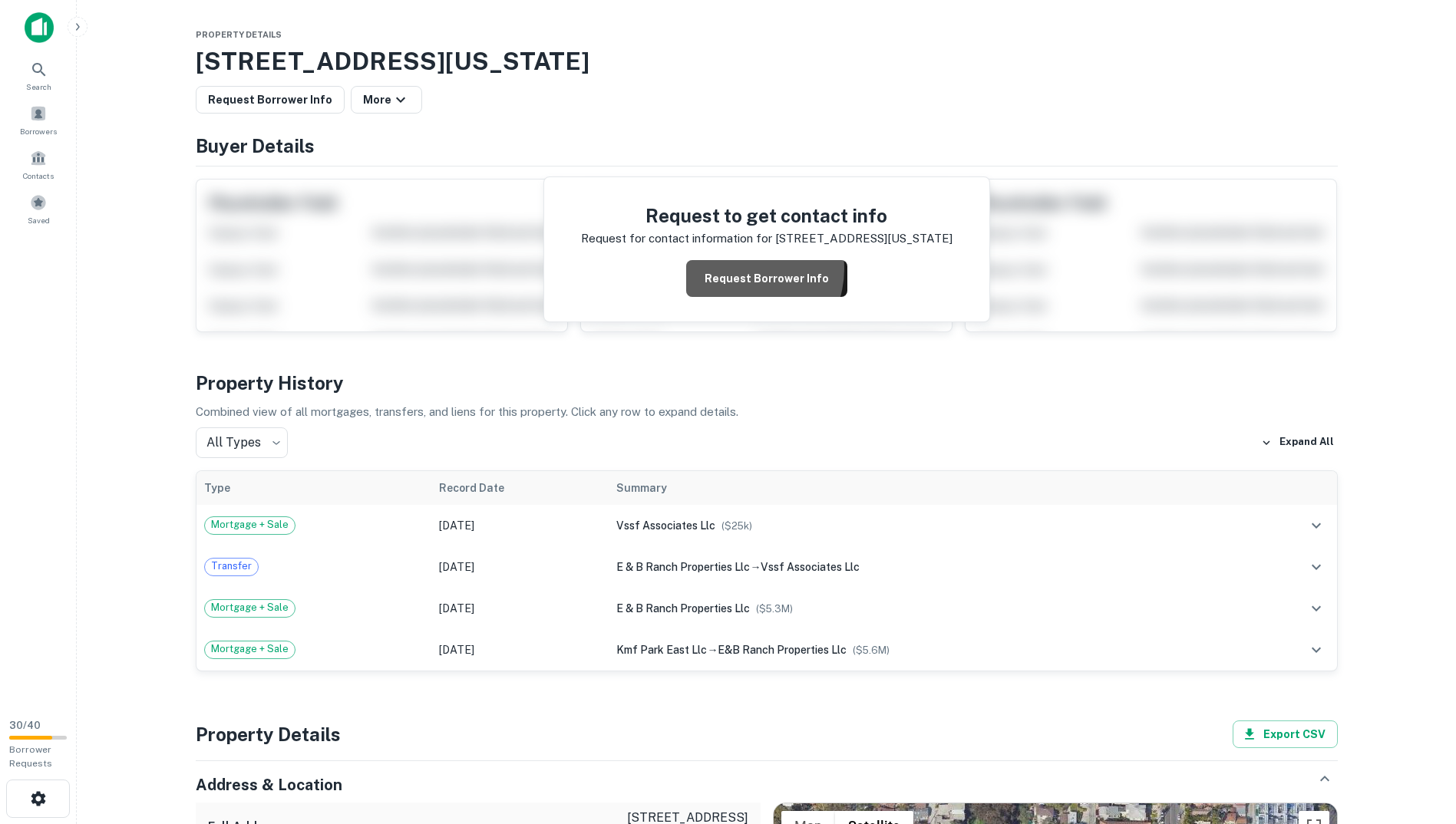
drag, startPoint x: 740, startPoint y: 268, endPoint x: 753, endPoint y: 275, distance: 14.8
click at [741, 268] on button "Request Borrower Info" at bounding box center [766, 278] width 161 height 36
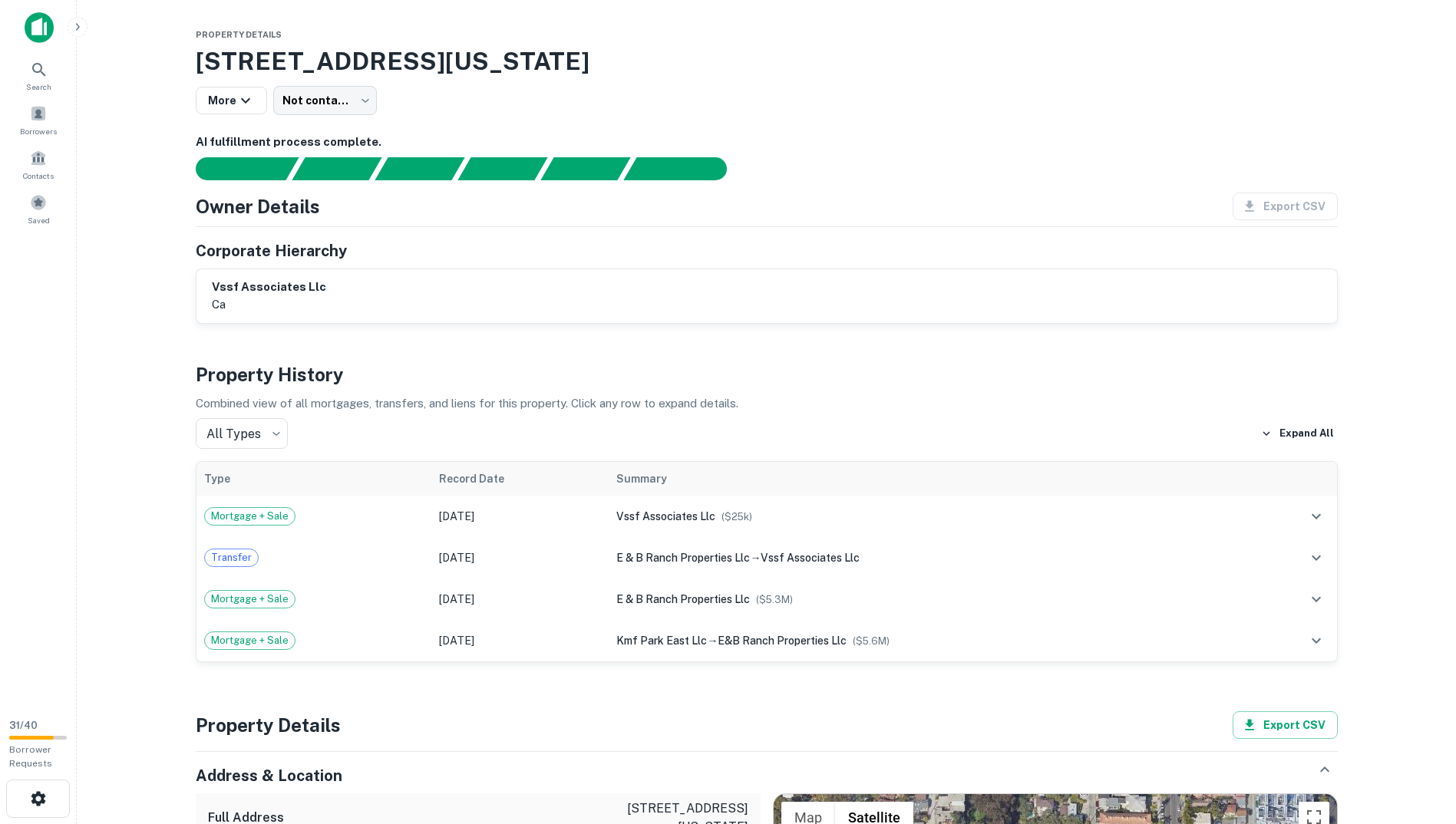
click at [268, 287] on h6 "vssf associates llc" at bounding box center [269, 288] width 114 height 18
click at [344, 303] on div "vssf associates llc ca" at bounding box center [767, 297] width 1110 height 35
click at [307, 97] on body "Search Borrowers Contacts Saved 31 / 40 Borrower Requests Property Details 111 …" at bounding box center [728, 412] width 1456 height 824
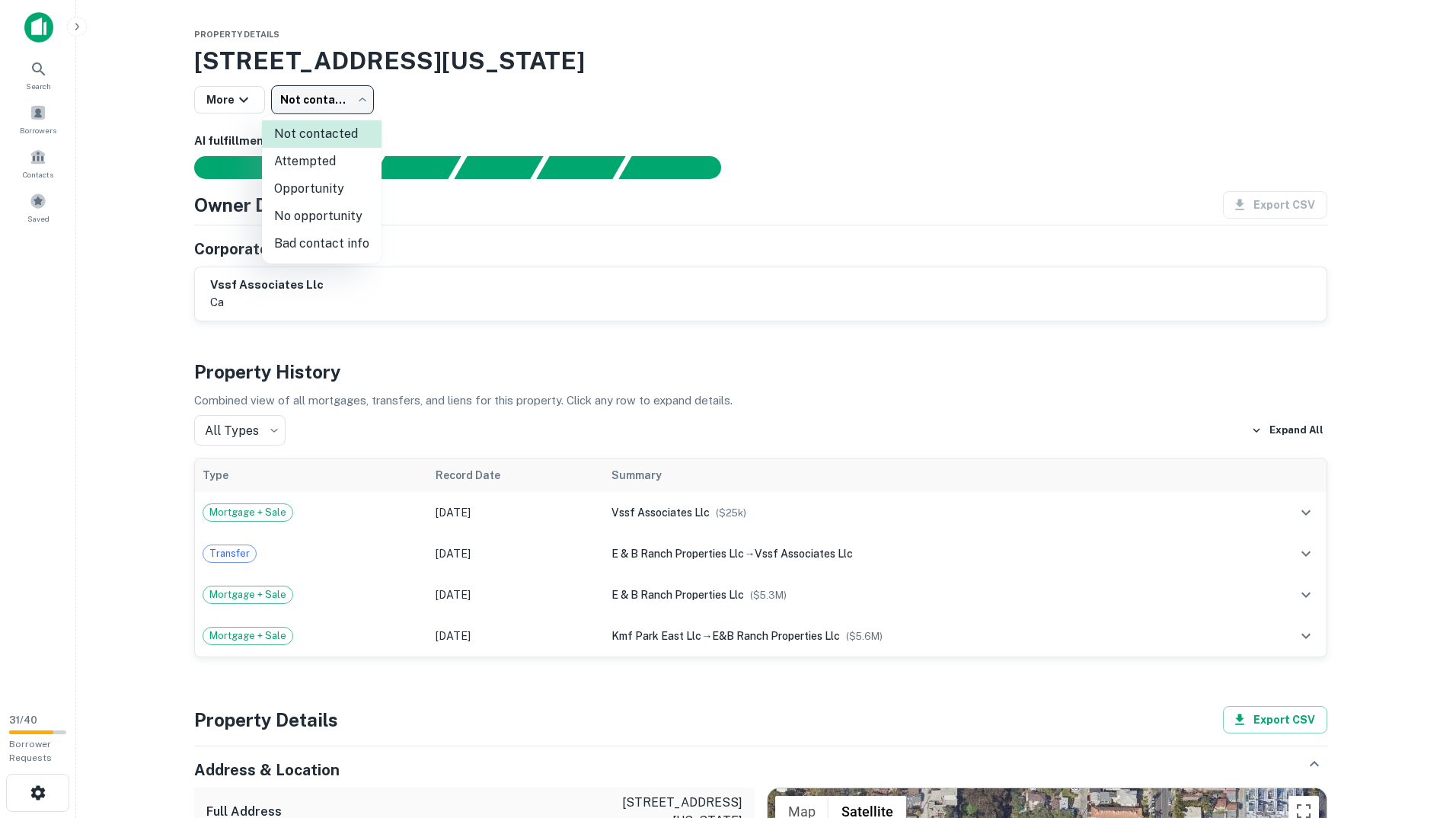
click at [304, 96] on div at bounding box center [728, 409] width 1456 height 818
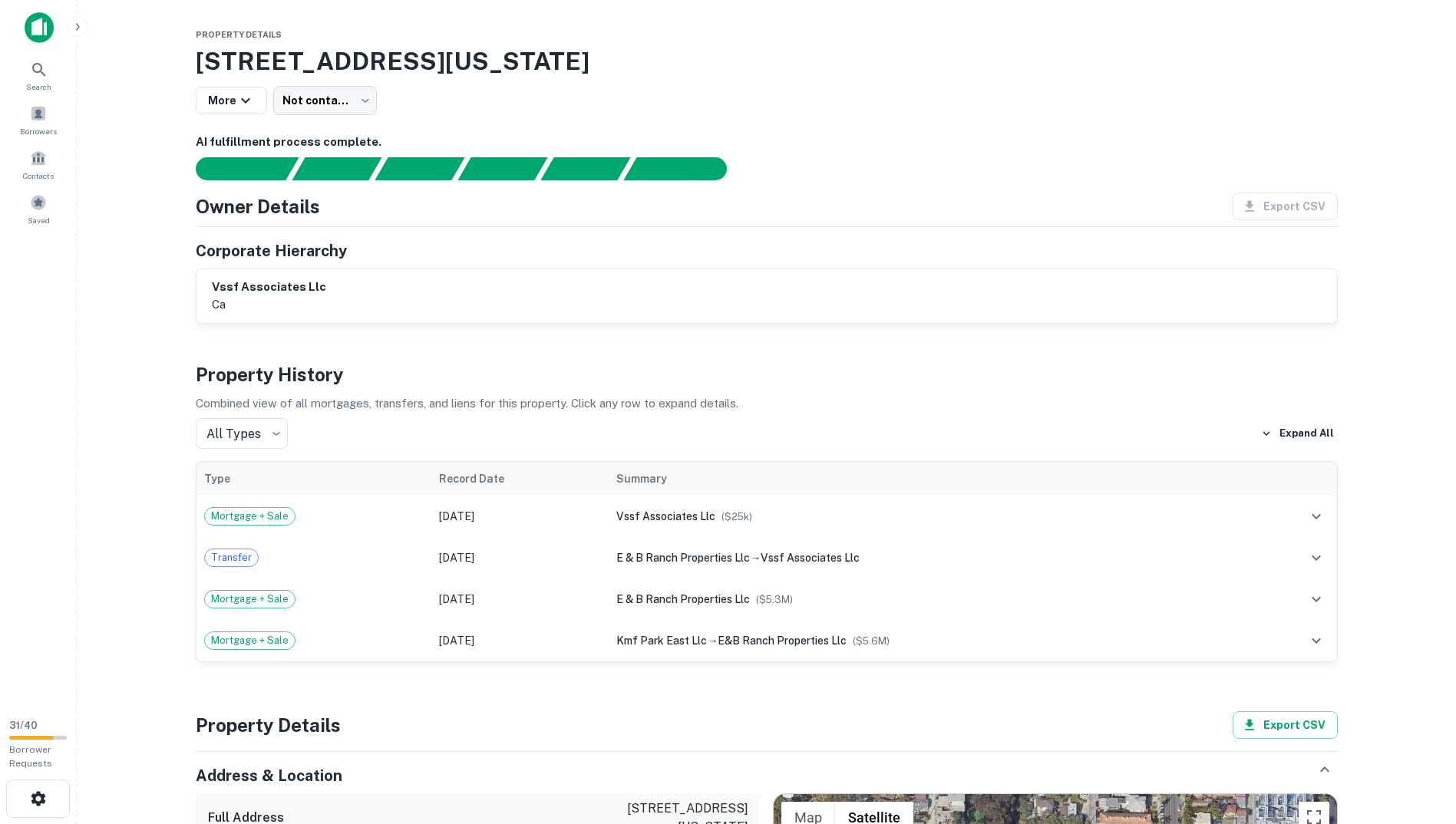
drag, startPoint x: 307, startPoint y: 97, endPoint x: 235, endPoint y: 97, distance: 72.0
click at [237, 97] on icon "button" at bounding box center [245, 101] width 19 height 19
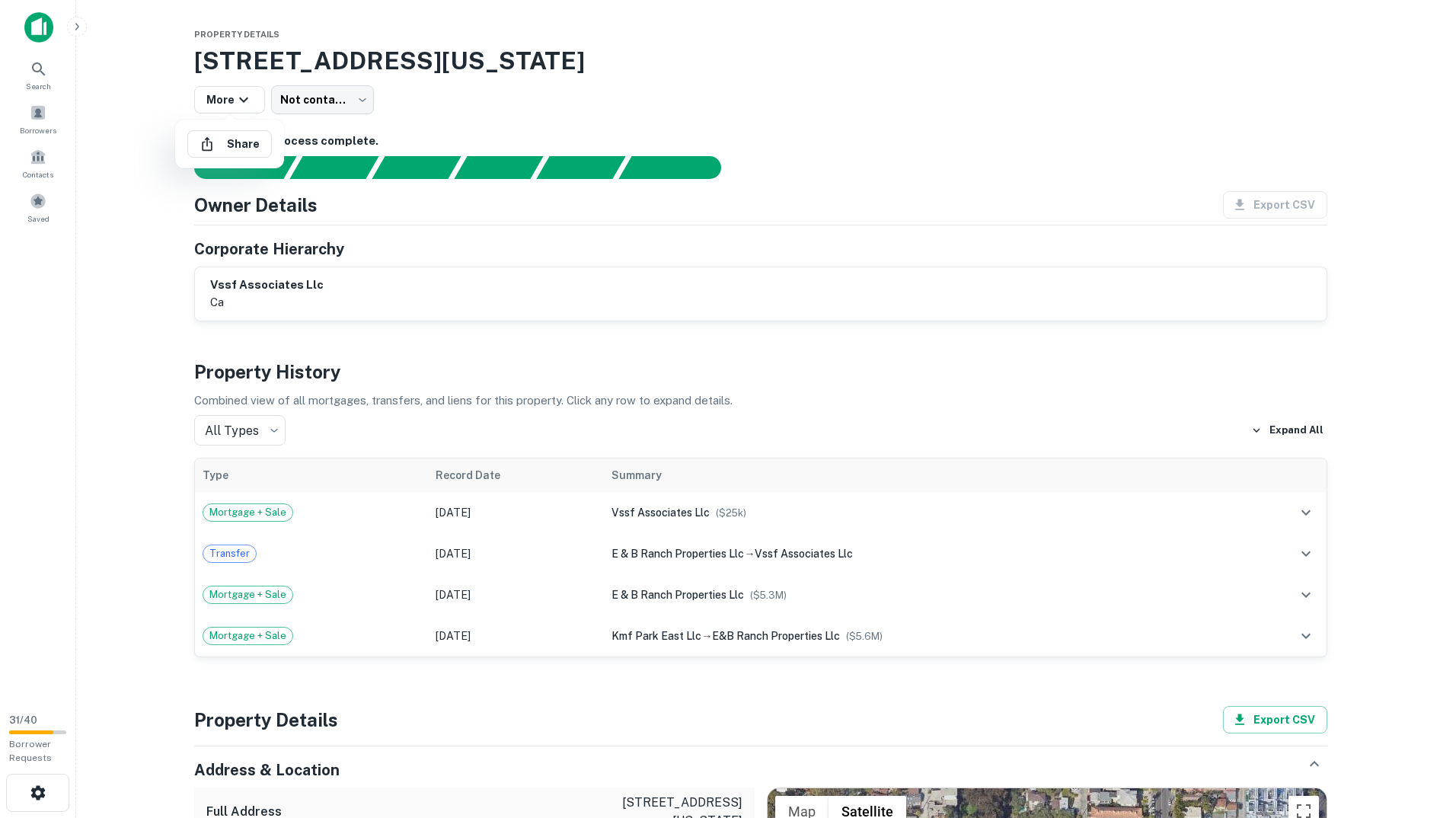
click at [306, 93] on div at bounding box center [728, 409] width 1456 height 818
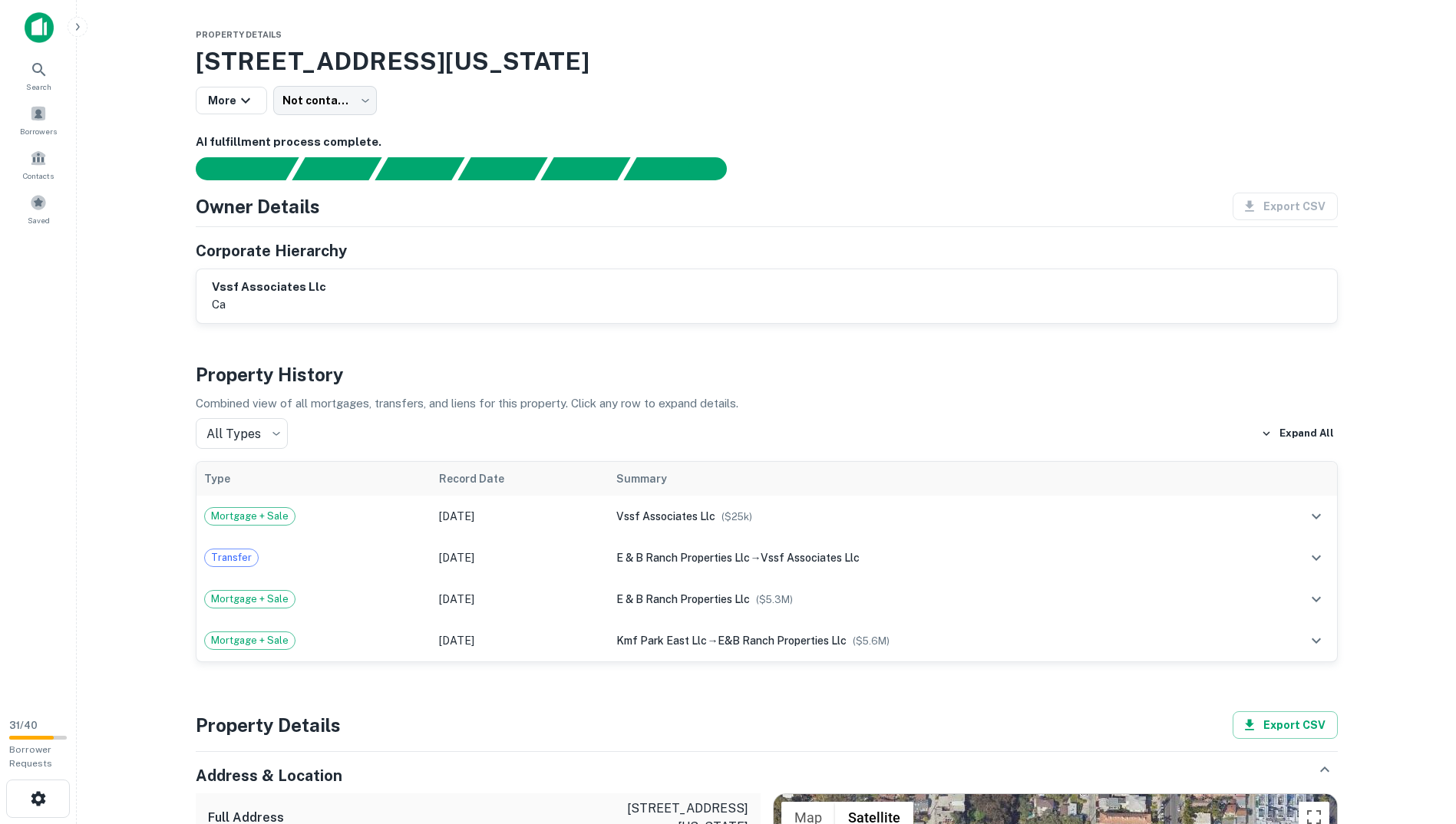
click at [313, 297] on p "ca" at bounding box center [269, 305] width 114 height 19
click at [322, 320] on div "vssf associates llc ca" at bounding box center [766, 296] width 1141 height 53
click at [319, 320] on div "vssf associates llc ca" at bounding box center [766, 296] width 1141 height 53
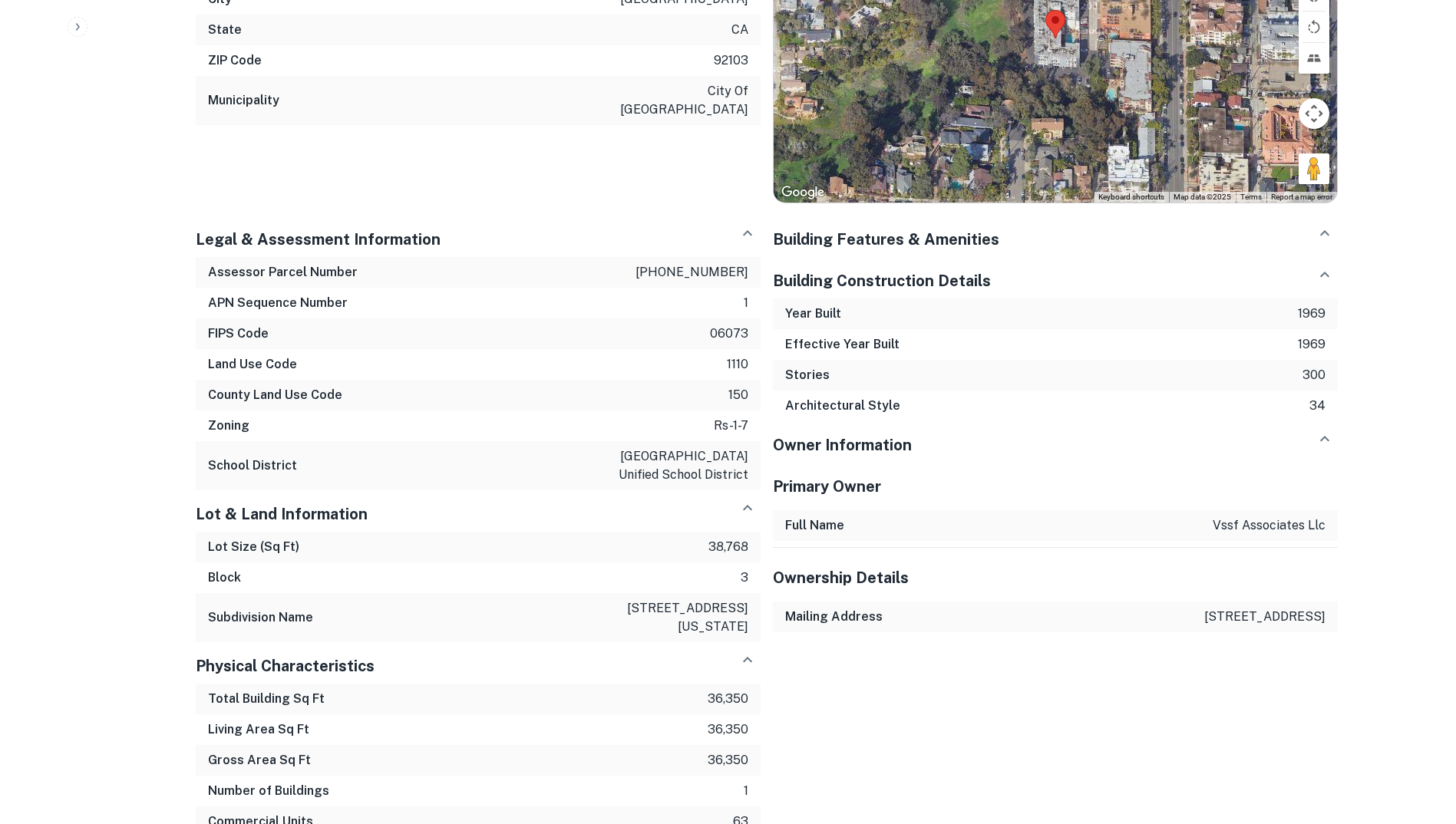
scroll to position [1019, 0]
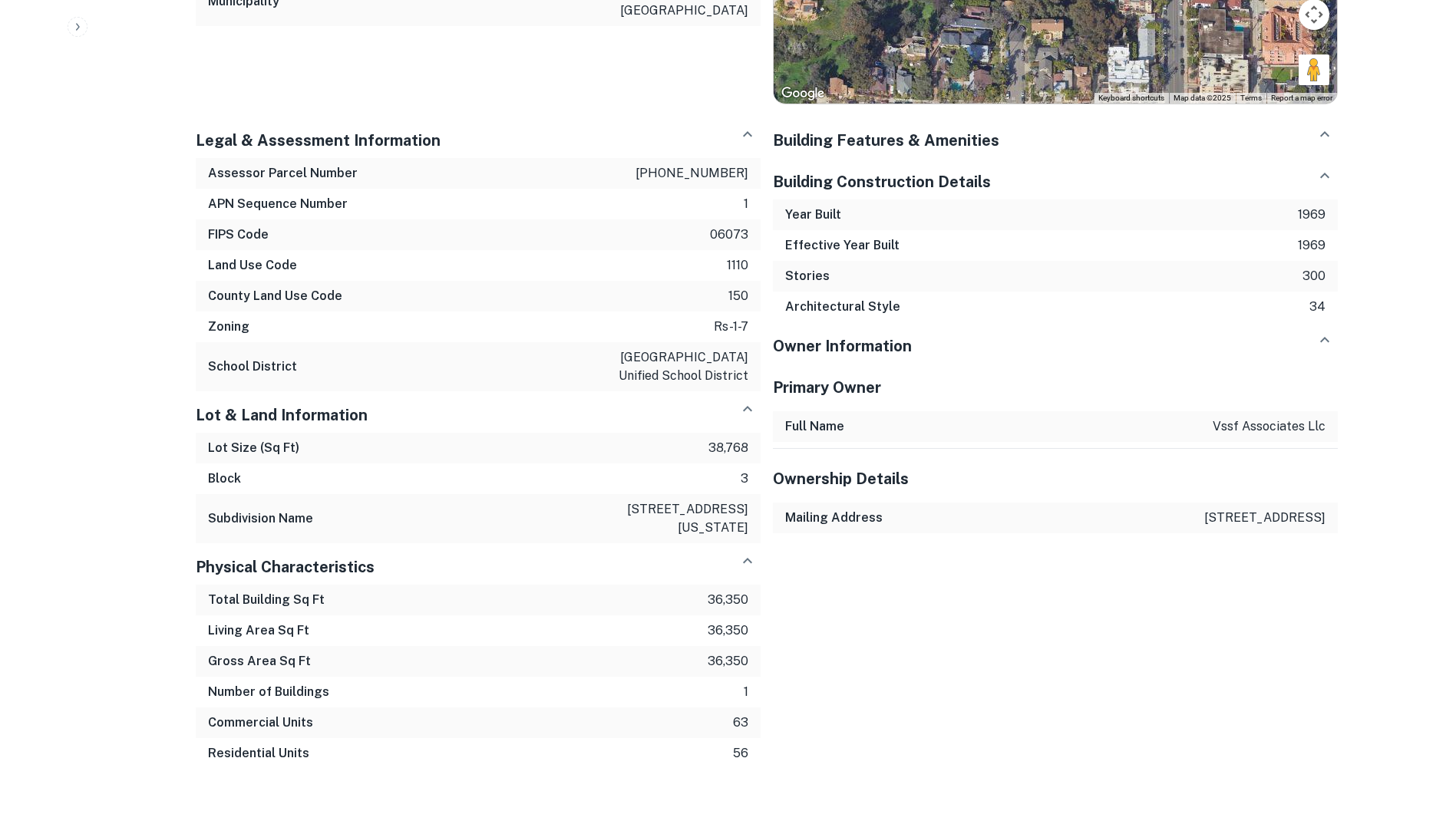
drag, startPoint x: 1213, startPoint y: 515, endPoint x: 1326, endPoint y: 542, distance: 116.2
click at [1326, 533] on div "Mailing Address 1736 state st, san diego, ca 92101-2513" at bounding box center [1055, 517] width 565 height 31
drag, startPoint x: 1326, startPoint y: 542, endPoint x: 1293, endPoint y: 530, distance: 35.1
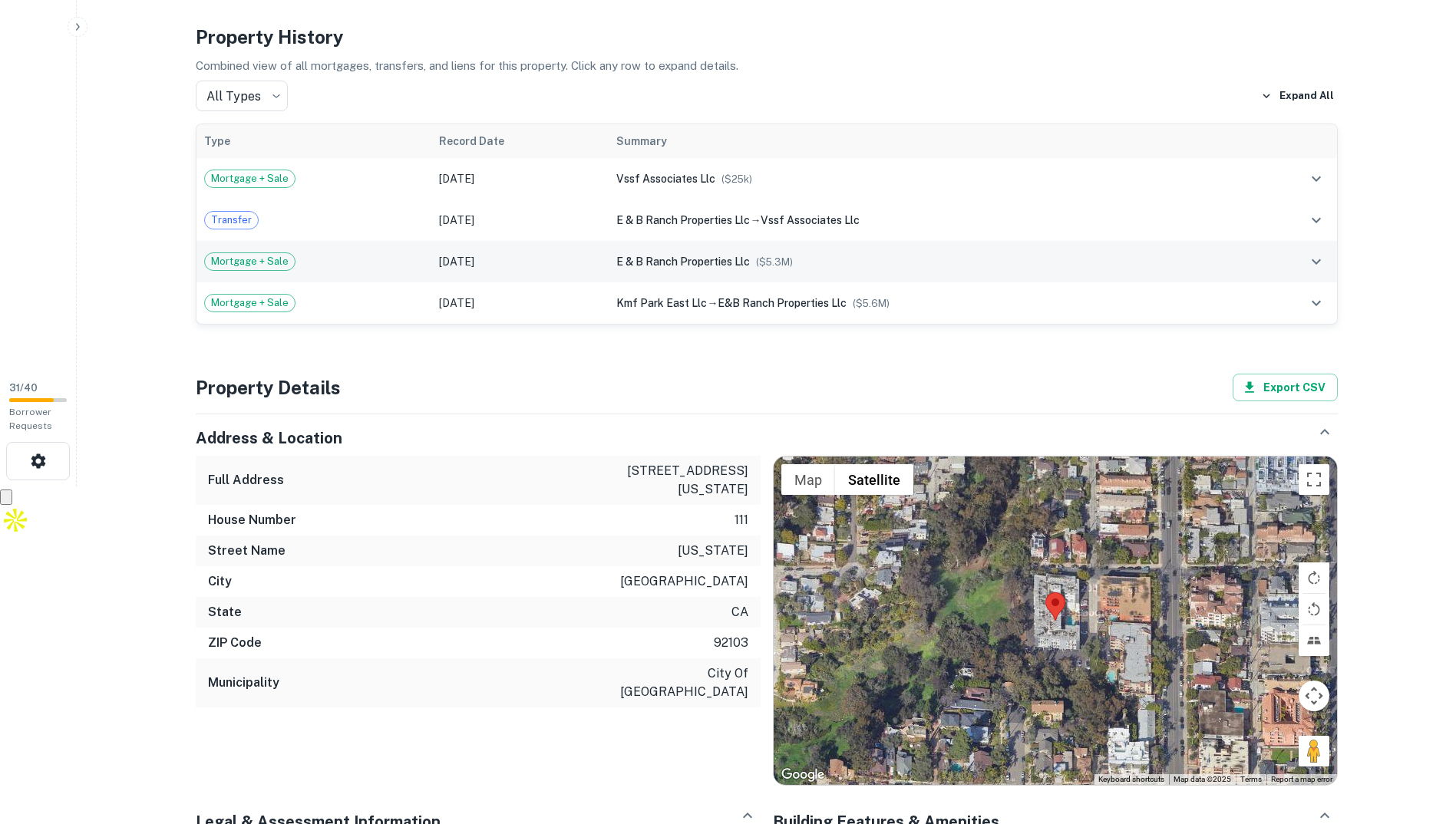
scroll to position [0, 0]
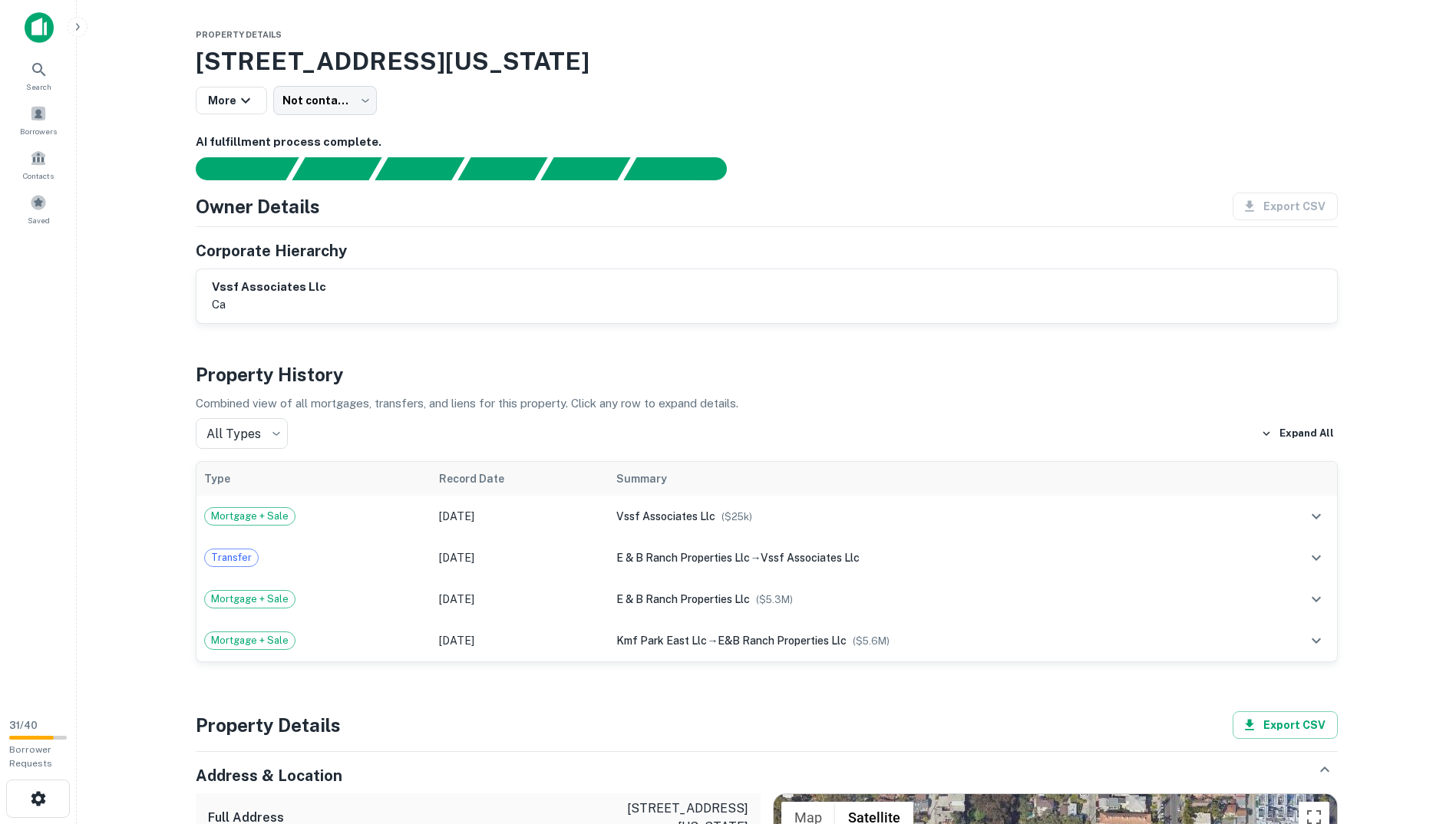
click at [393, 288] on div "vssf associates llc ca" at bounding box center [767, 297] width 1110 height 35
click at [313, 250] on h5 "Corporate Hierarchy" at bounding box center [270, 250] width 151 height 23
click at [290, 220] on div "Owner Details Export CSV Corporate Hierarchy vssf associates llc ca" at bounding box center [766, 257] width 1142 height 131
drag, startPoint x: 290, startPoint y: 220, endPoint x: 316, endPoint y: 285, distance: 70.0
click at [316, 285] on h6 "vssf associates llc" at bounding box center [269, 288] width 114 height 18
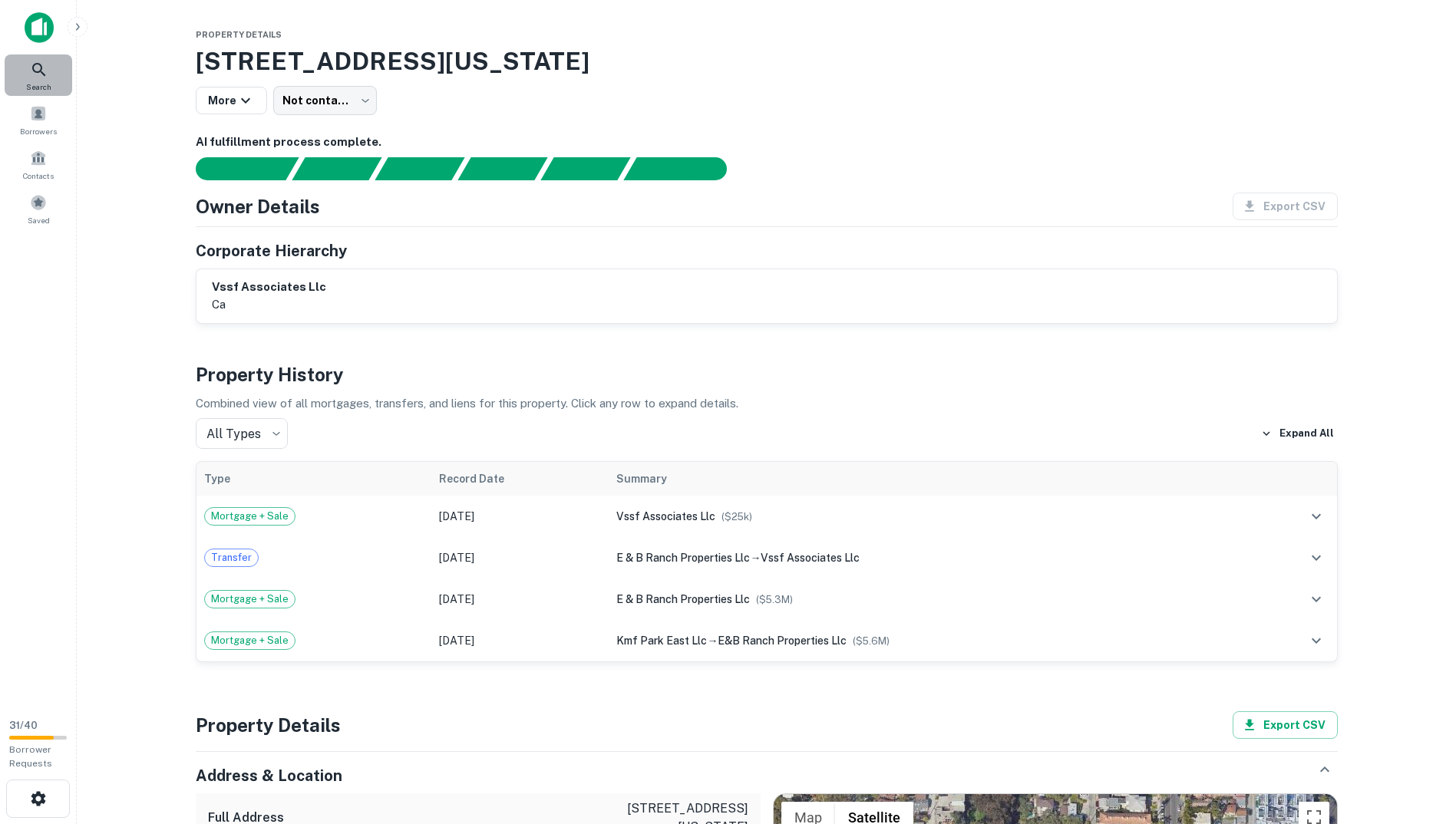
click at [23, 71] on div "Search" at bounding box center [38, 75] width 67 height 41
click at [44, 154] on span at bounding box center [37, 158] width 17 height 17
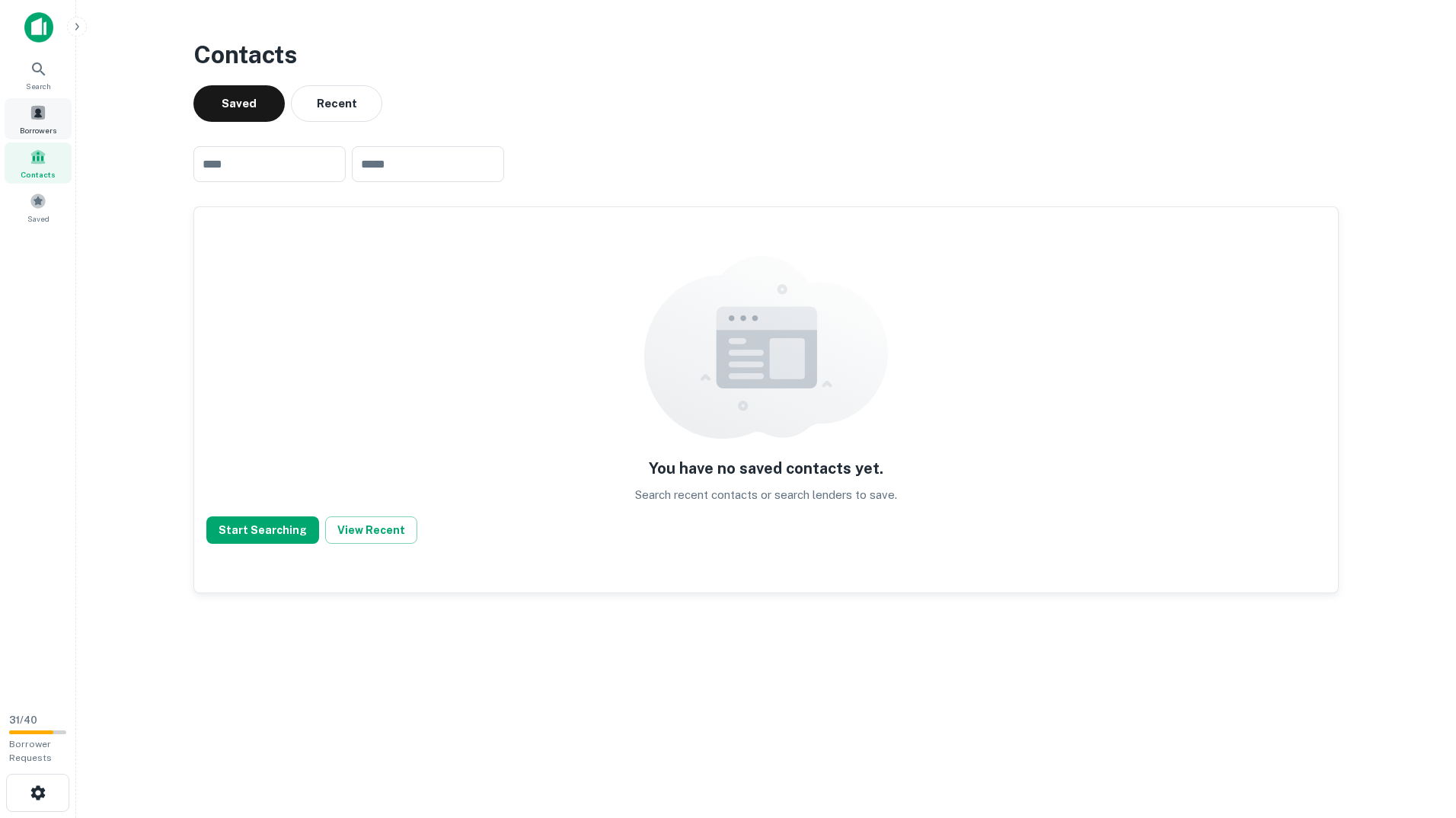
click at [43, 118] on span at bounding box center [37, 113] width 17 height 17
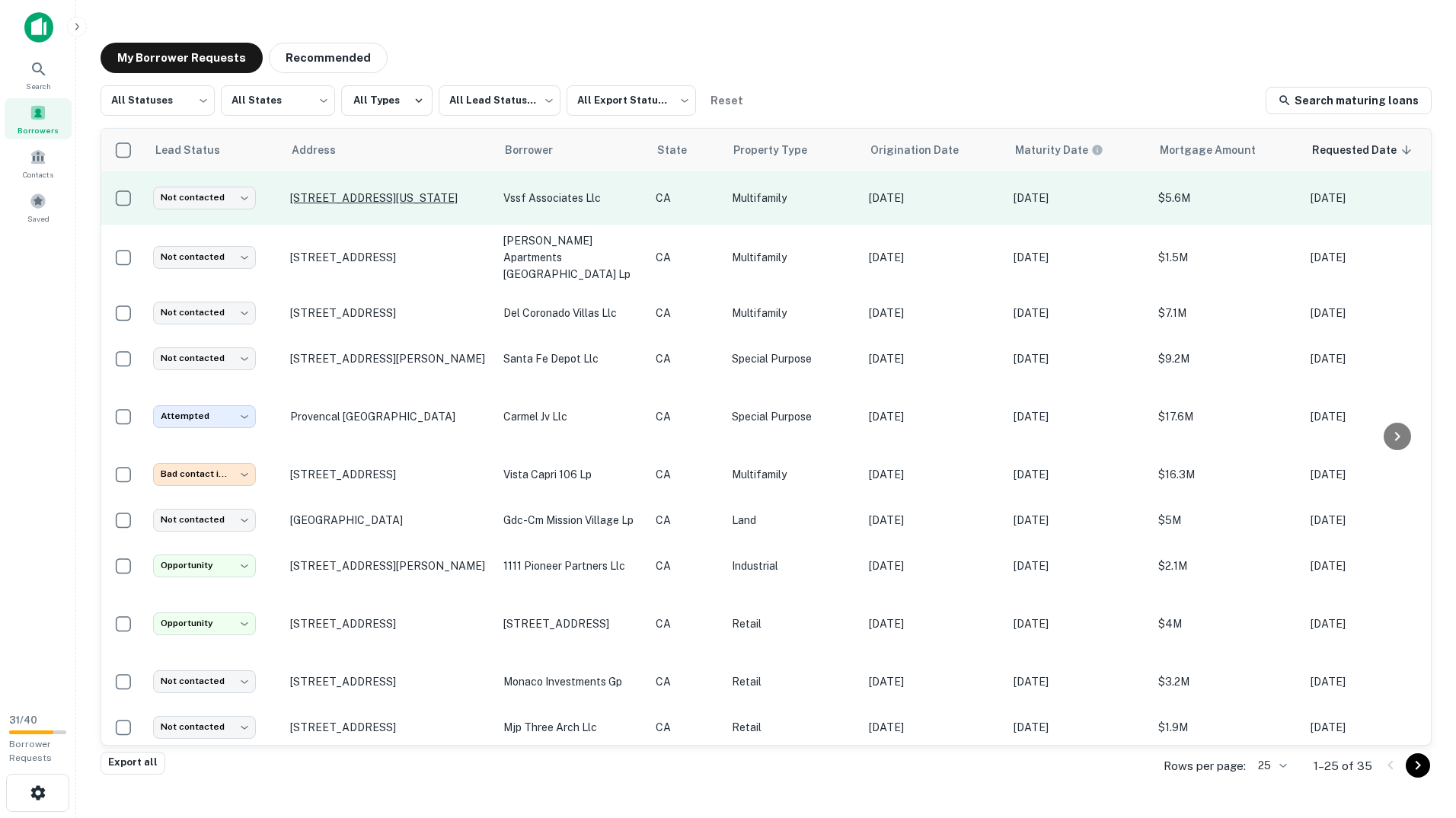
click at [345, 197] on p "111 W Pennsylvania Ave, San Diego, CA, 92103" at bounding box center [389, 198] width 198 height 14
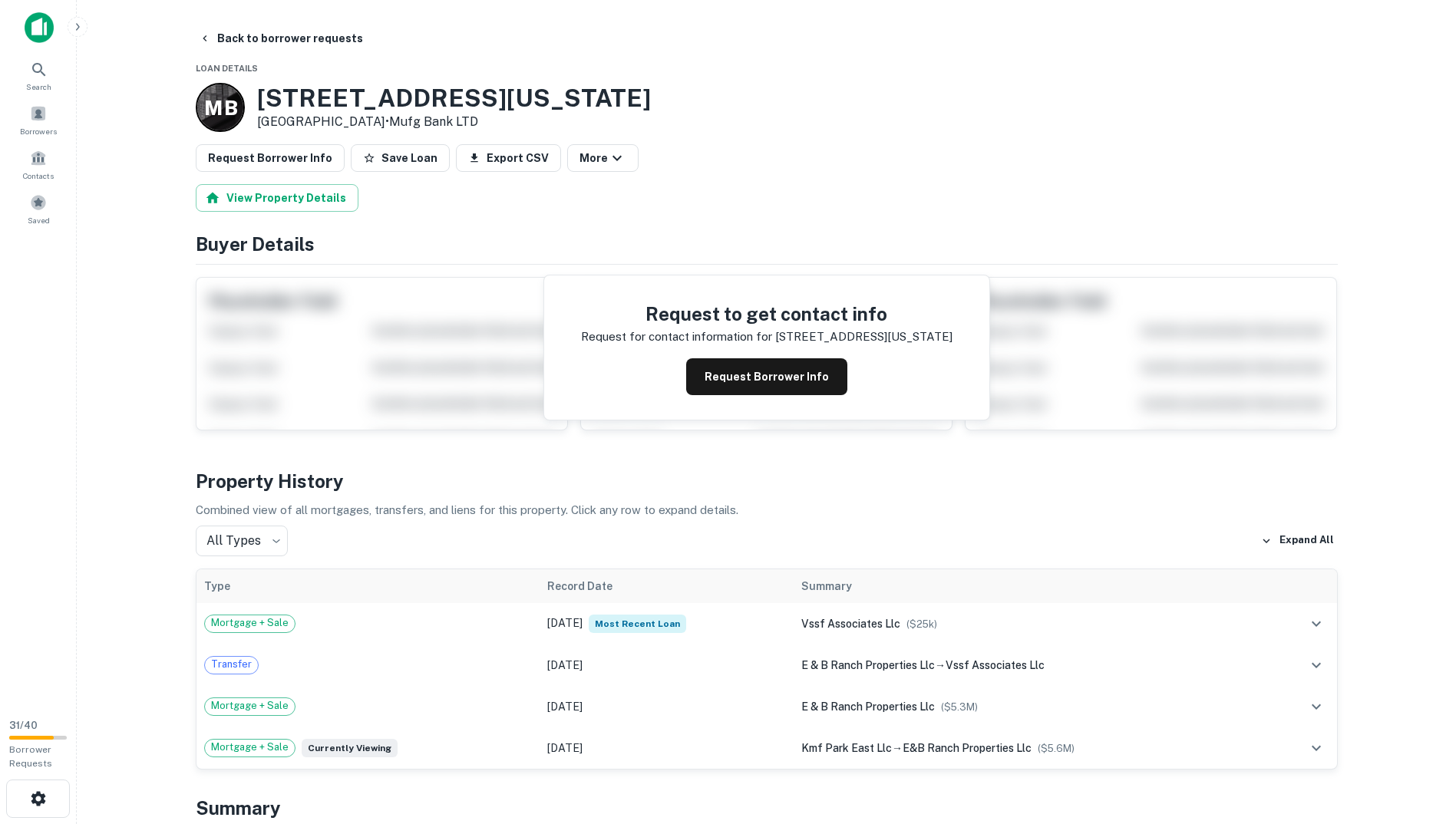
click at [749, 401] on div "Request to get contact info Request for contact information for 111 w pennsylva…" at bounding box center [766, 347] width 445 height 144
click at [752, 393] on button "Request Borrower Info" at bounding box center [766, 377] width 161 height 36
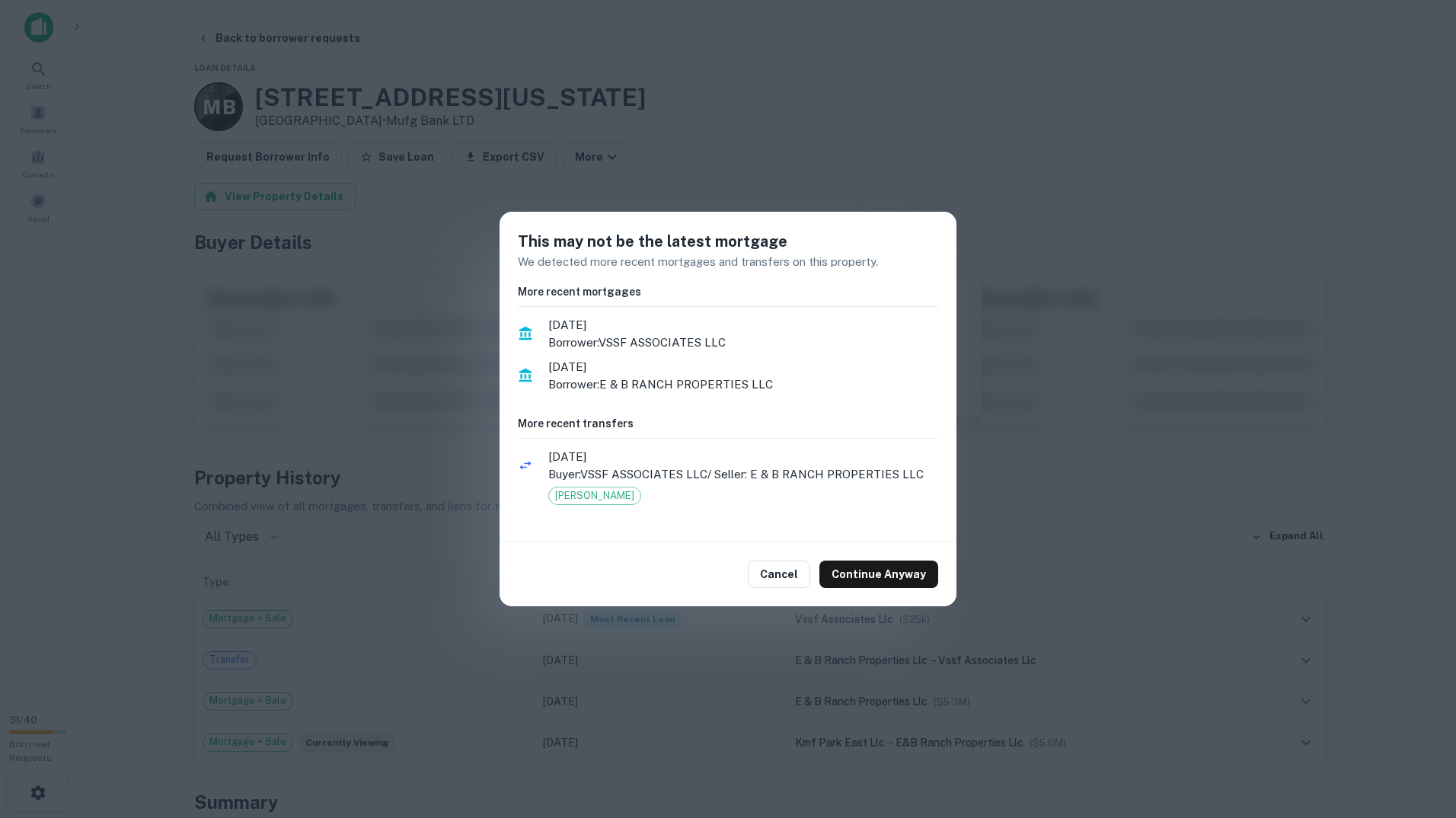
drag, startPoint x: 779, startPoint y: 575, endPoint x: 753, endPoint y: 571, distance: 26.3
click at [751, 571] on div "Cancel Continue Anyway" at bounding box center [728, 573] width 457 height 64
click at [731, 486] on ul "8/23/2022 Buyer: VSSF ASSOCIATES LLC / Seller: E & B RANCH PROPERTIES LLC Grant…" at bounding box center [728, 484] width 421 height 78
click at [727, 476] on p "Buyer: VSSF ASSOCIATES LLC / Seller: E & B RANCH PROPERTIES LLC" at bounding box center [743, 475] width 390 height 19
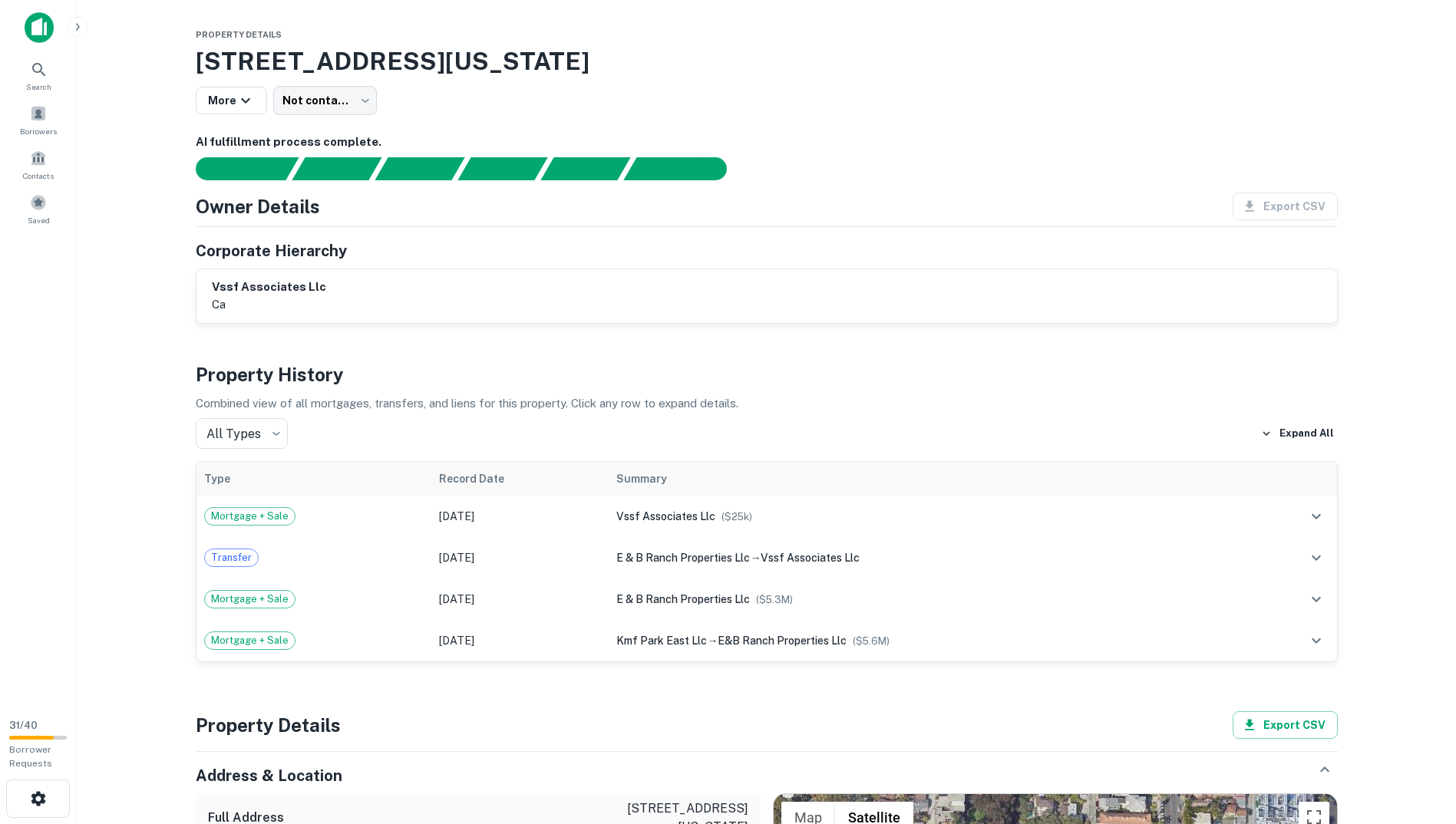
click at [540, 303] on div "vssf associates llc ca" at bounding box center [767, 297] width 1110 height 35
drag, startPoint x: 267, startPoint y: 305, endPoint x: 198, endPoint y: 269, distance: 77.8
click at [198, 269] on div "vssf associates llc ca" at bounding box center [766, 296] width 1141 height 53
drag, startPoint x: 198, startPoint y: 269, endPoint x: 330, endPoint y: 297, distance: 134.9
click at [330, 297] on div "vssf associates llc ca" at bounding box center [767, 297] width 1110 height 35
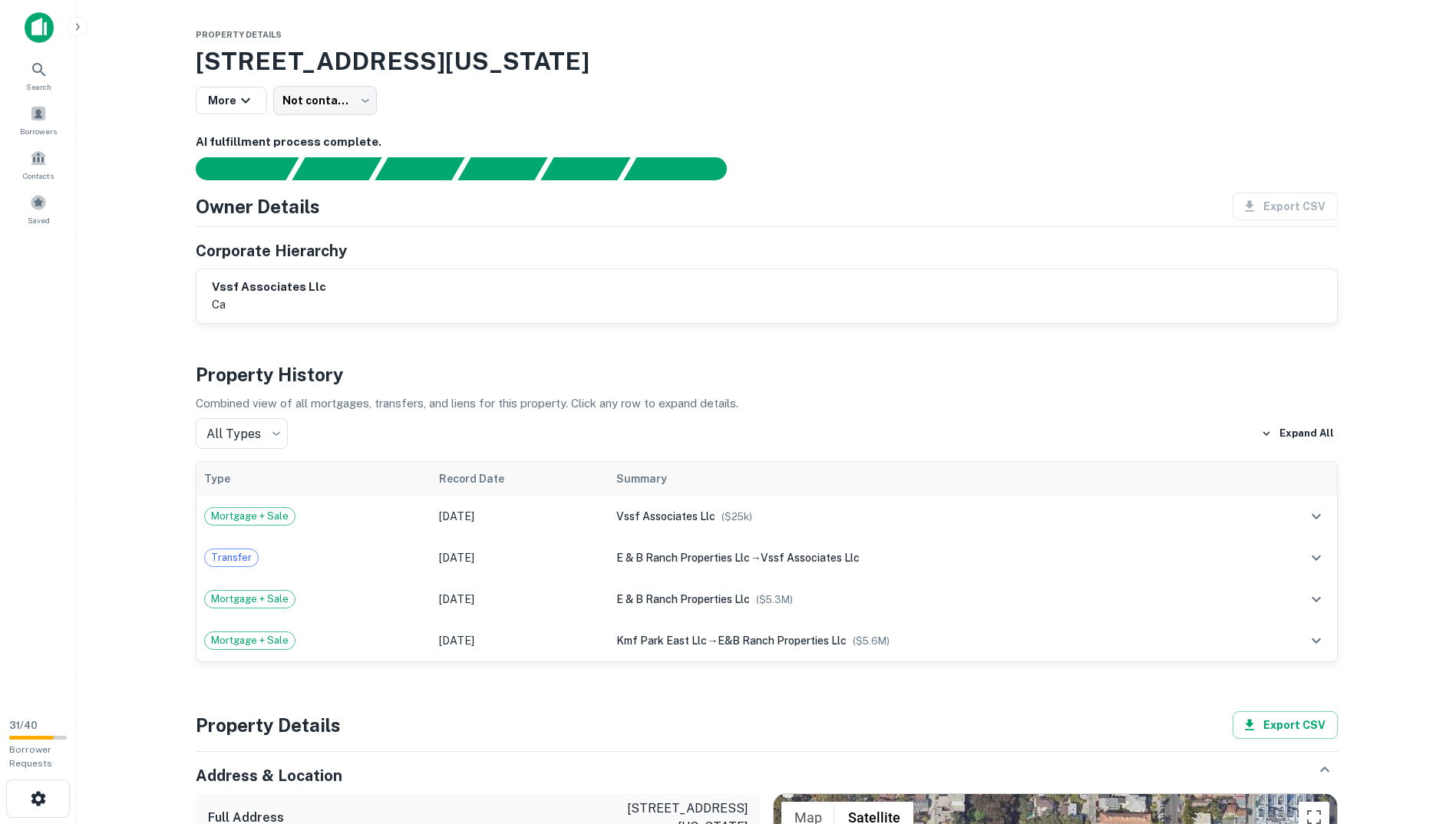
drag, startPoint x: 330, startPoint y: 297, endPoint x: 238, endPoint y: 228, distance: 115.0
click at [238, 228] on div "Owner Details Export CSV Corporate Hierarchy vssf associates llc ca" at bounding box center [766, 257] width 1142 height 131
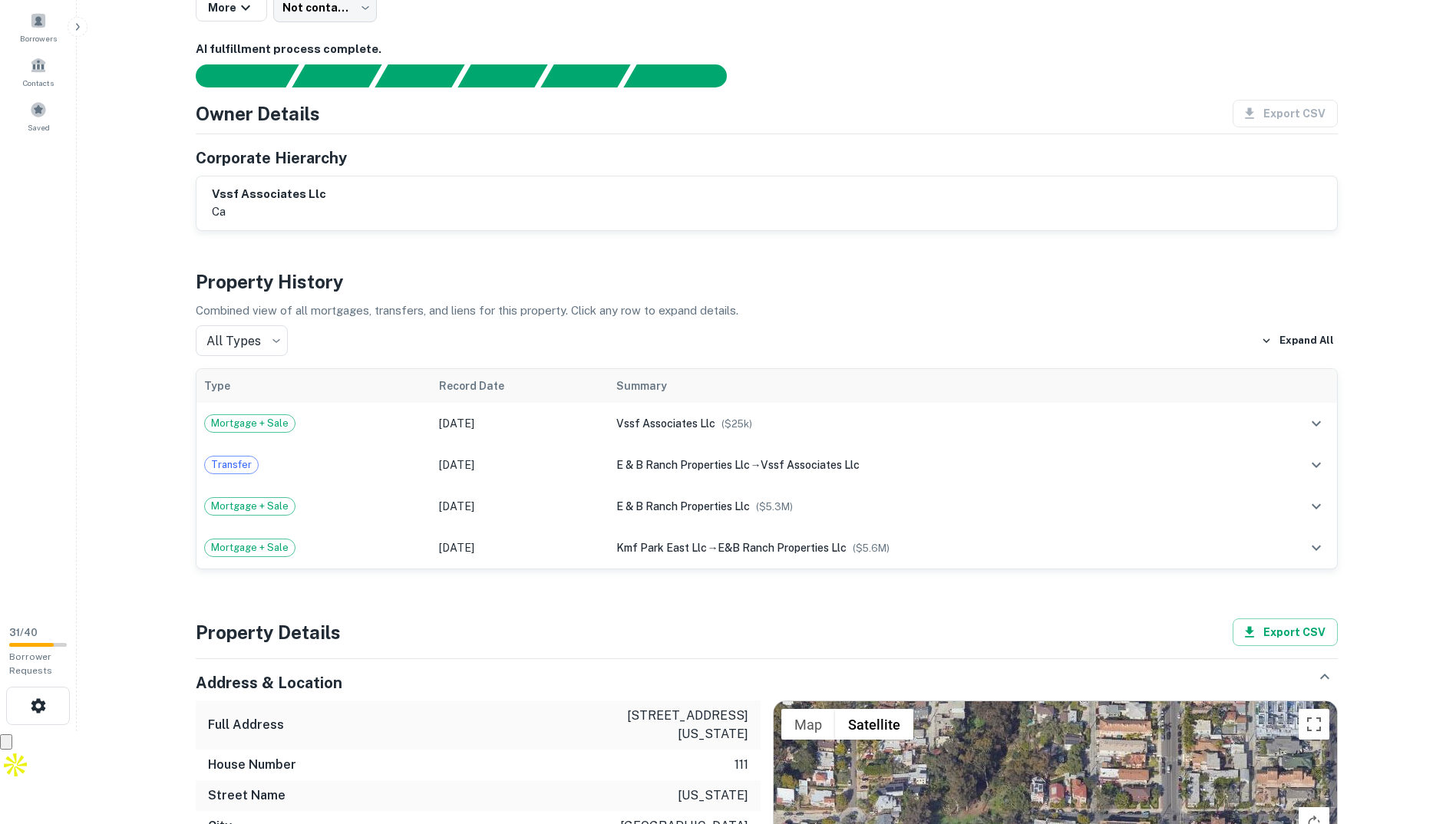
scroll to position [307, 0]
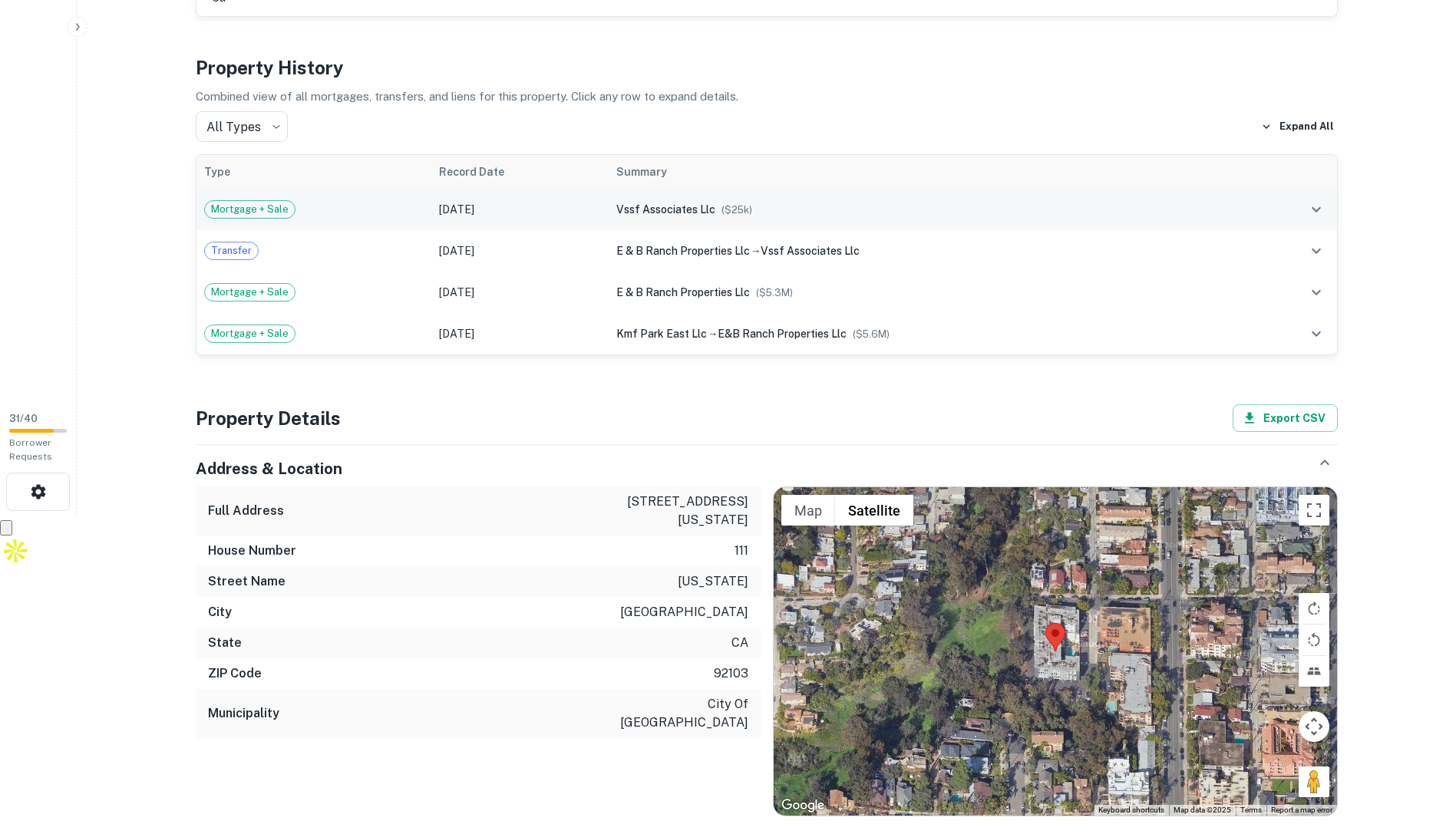
click at [350, 218] on div "Mortgage + Sale" at bounding box center [313, 209] width 220 height 19
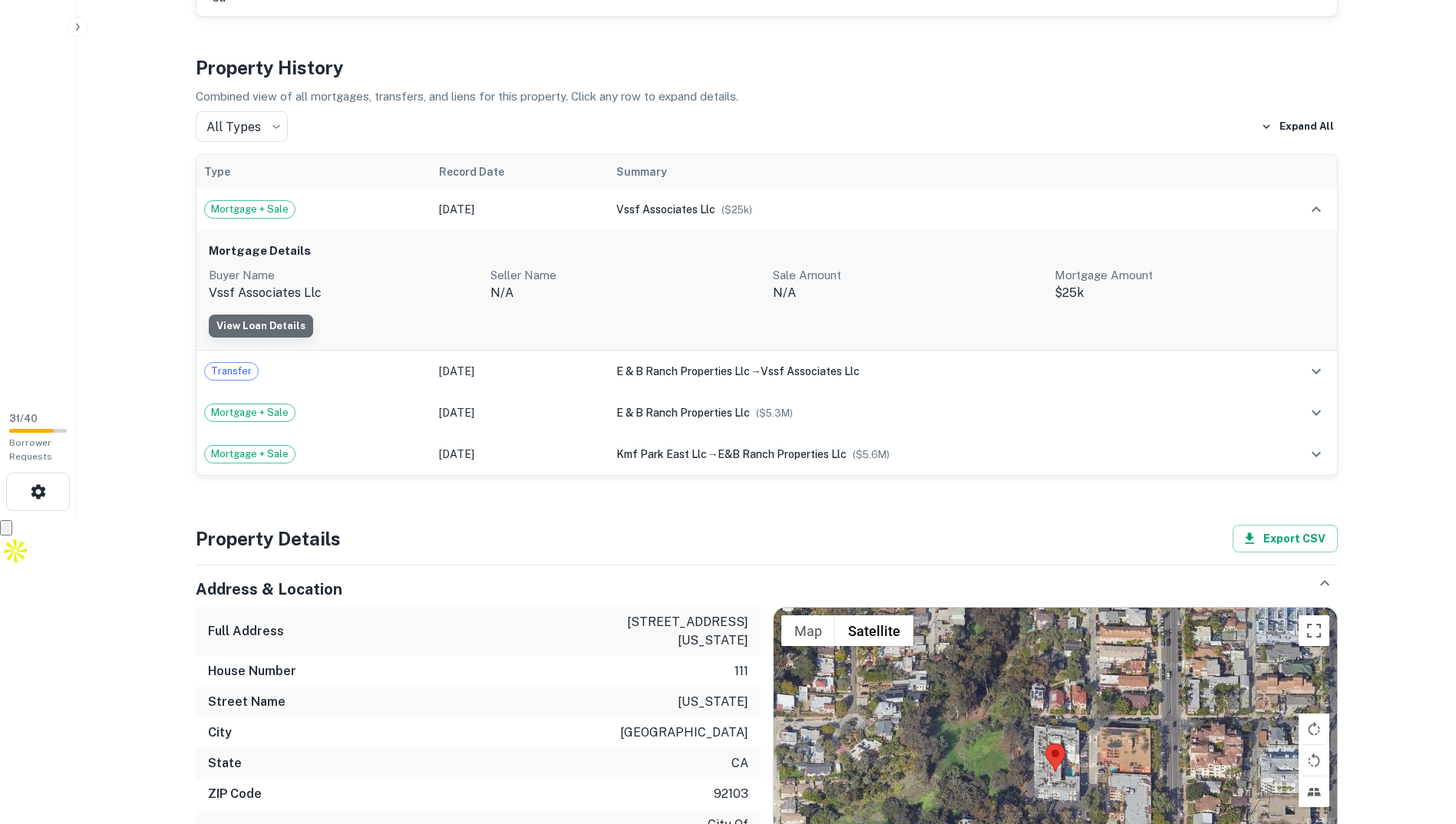
click at [292, 330] on link "View Loan Details" at bounding box center [261, 325] width 104 height 23
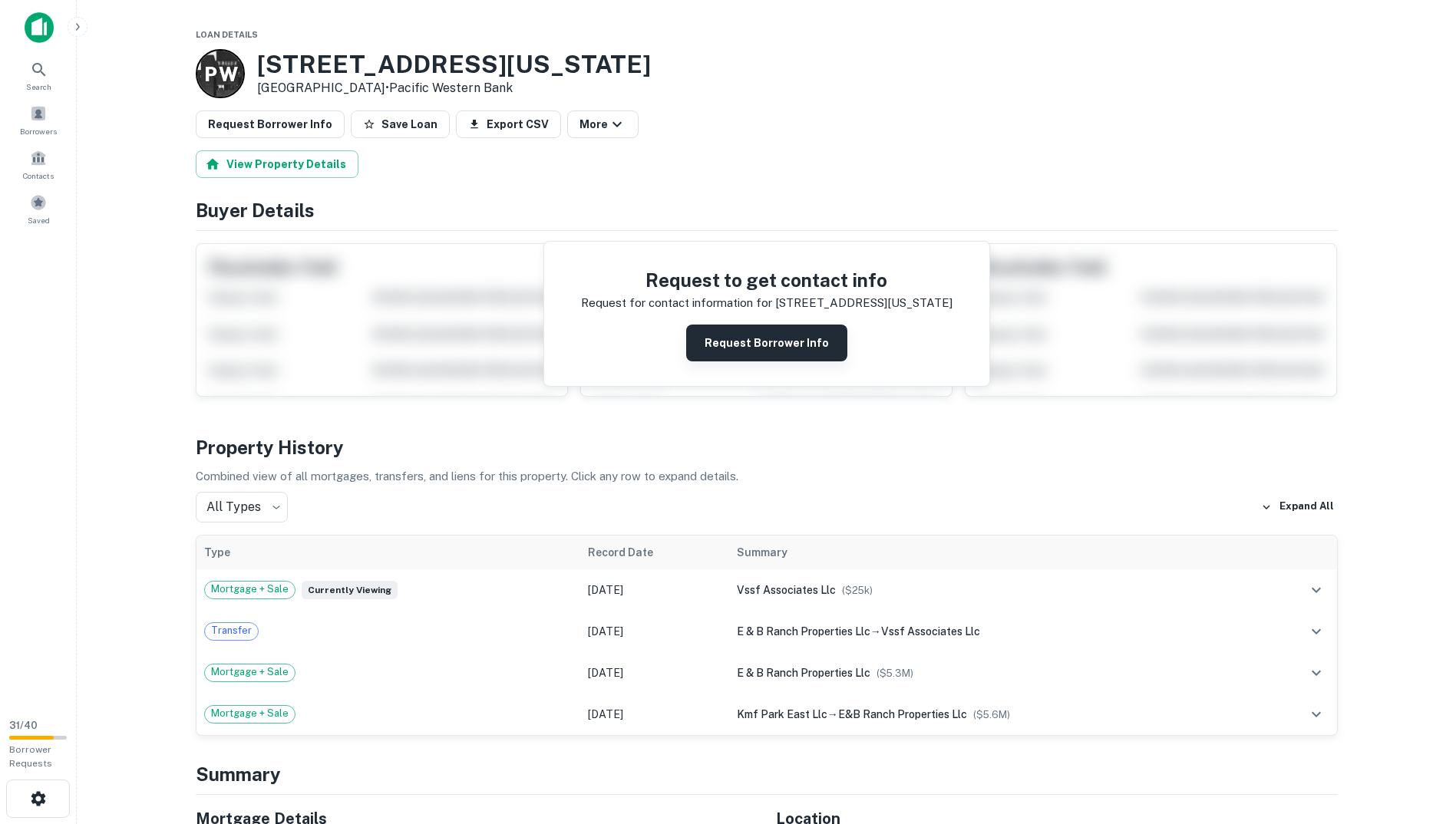
click at [736, 337] on button "Request Borrower Info" at bounding box center [766, 342] width 161 height 36
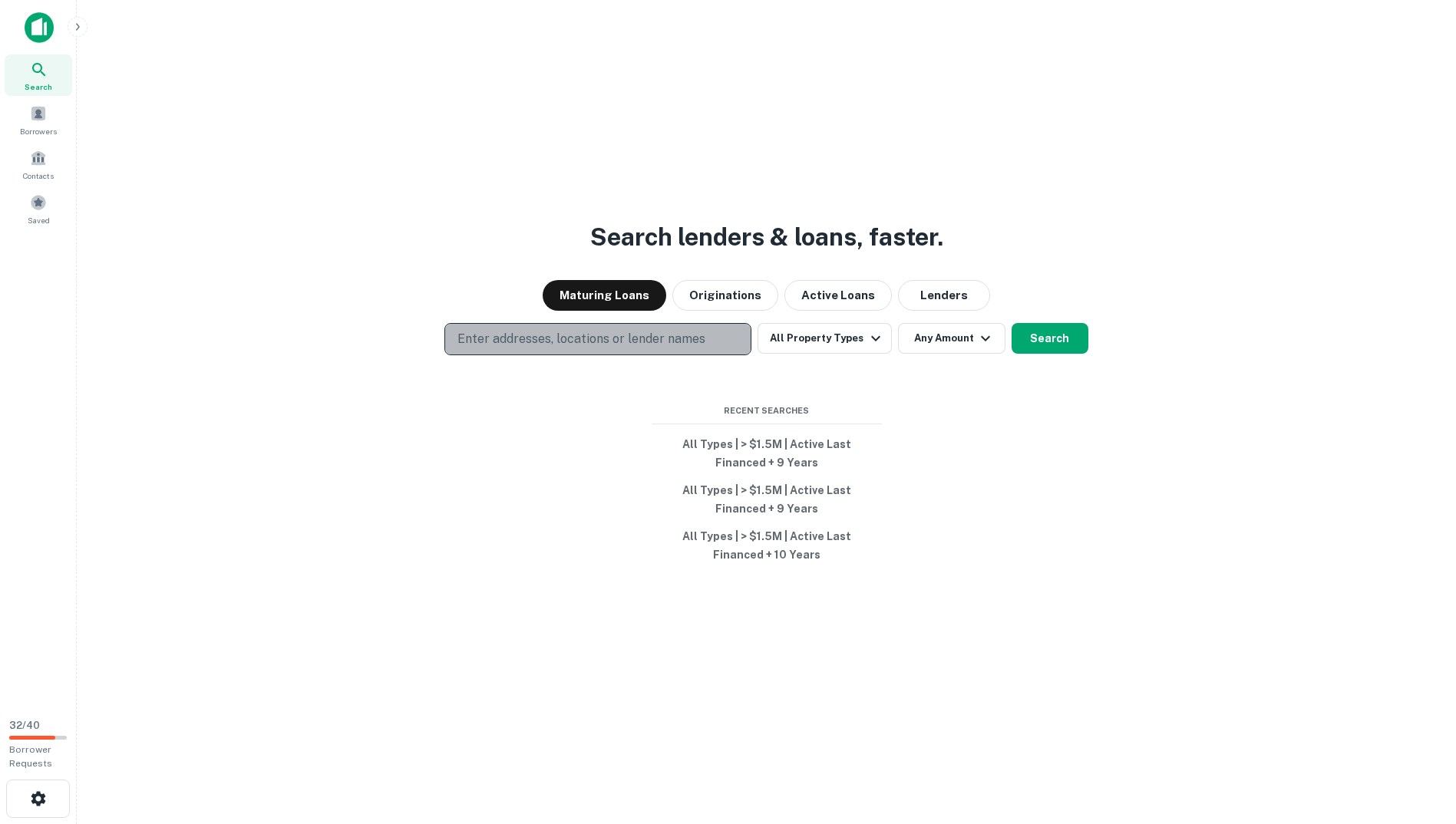
click at [497, 326] on button "Enter addresses, locations or lender names" at bounding box center [597, 339] width 307 height 33
